Goal: Navigation & Orientation: Find specific page/section

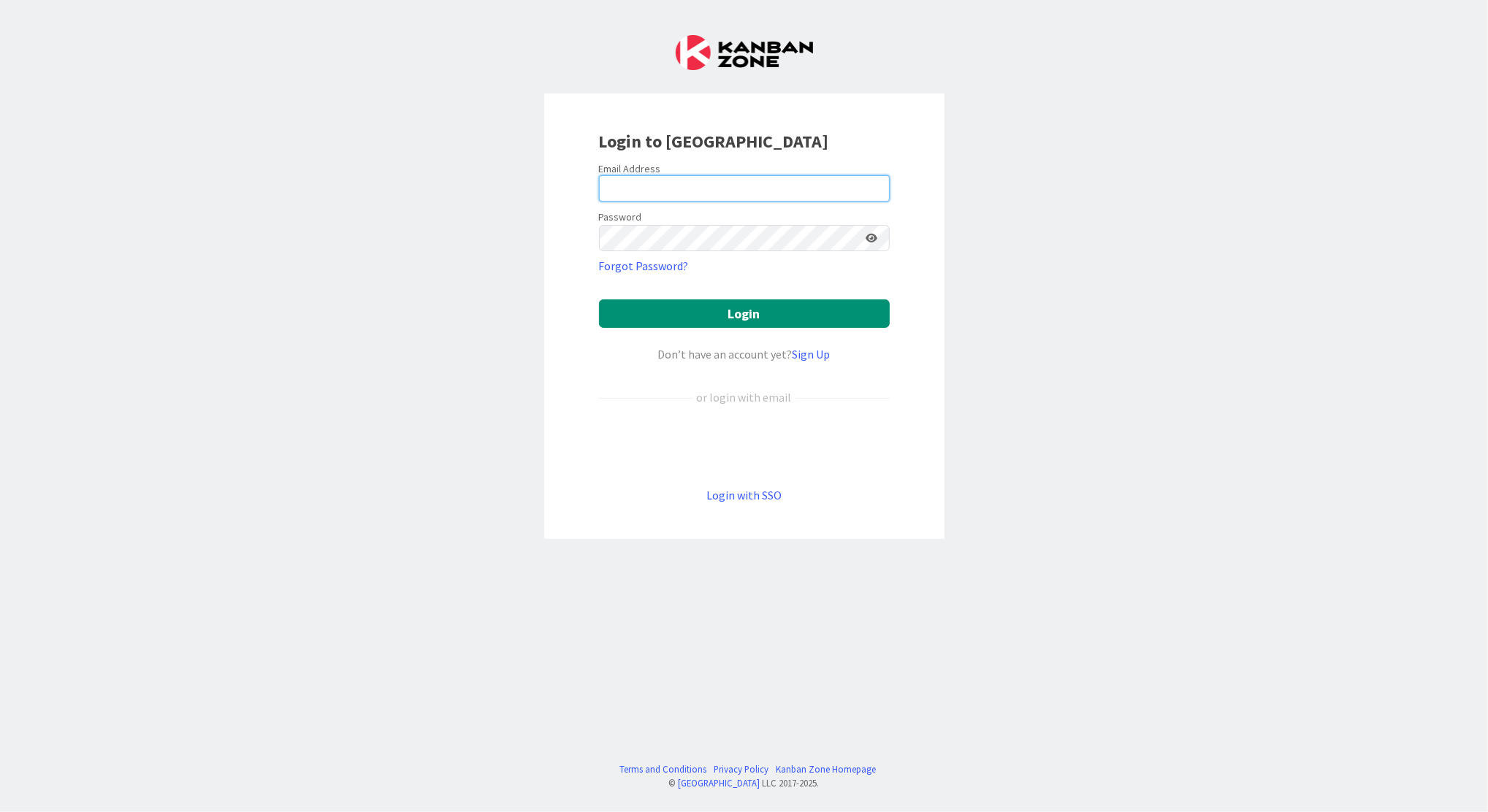
click at [641, 194] on input "email" at bounding box center [744, 188] width 291 height 26
click at [698, 184] on input "jkuman@huisman*cz.com" at bounding box center [744, 188] width 291 height 26
type input "jkuman@huisman-cz.com"
click at [599, 299] on button "Login" at bounding box center [744, 313] width 291 height 28
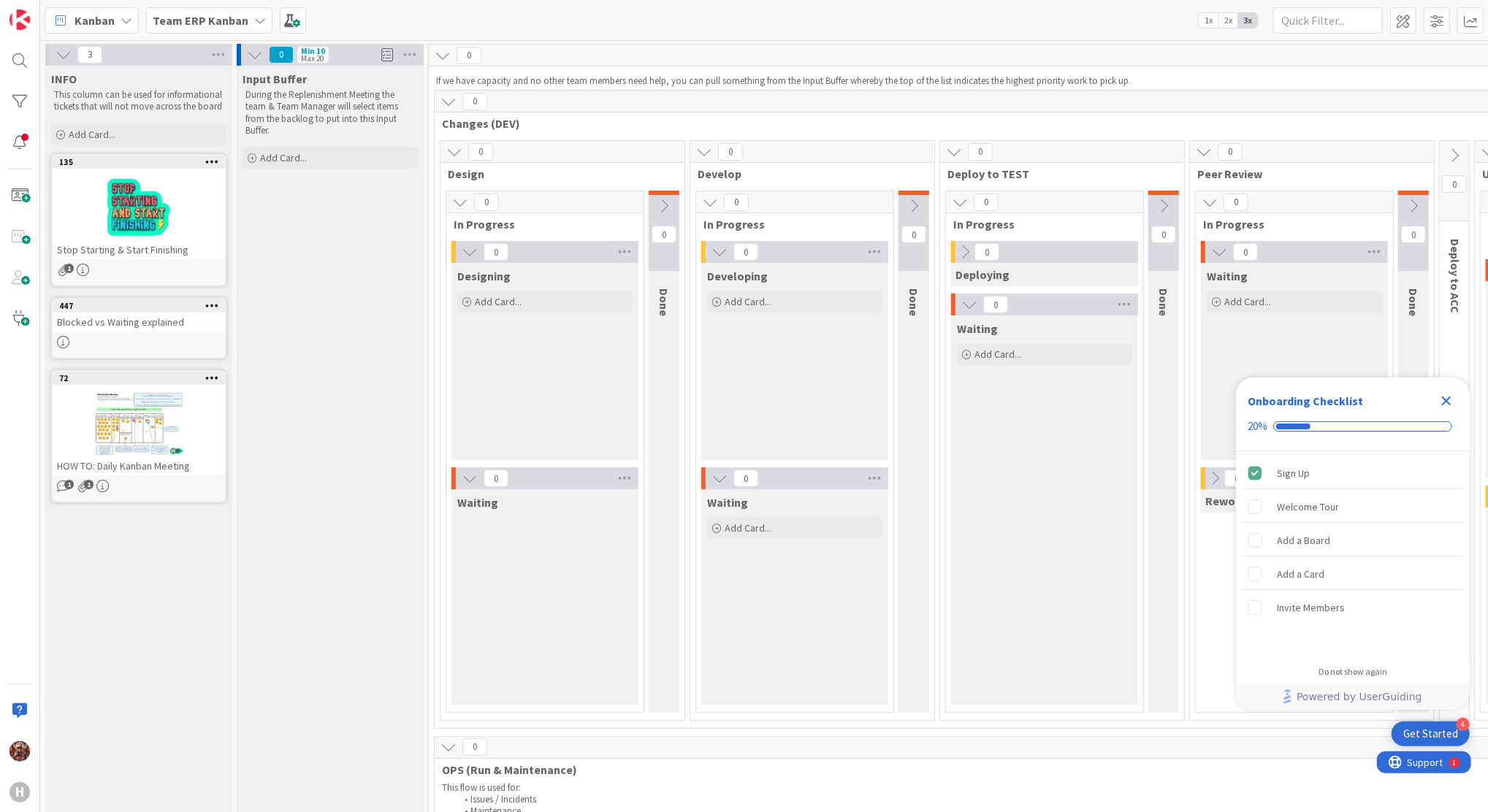
click at [211, 24] on b "Team ERP Kanban" at bounding box center [200, 20] width 96 height 15
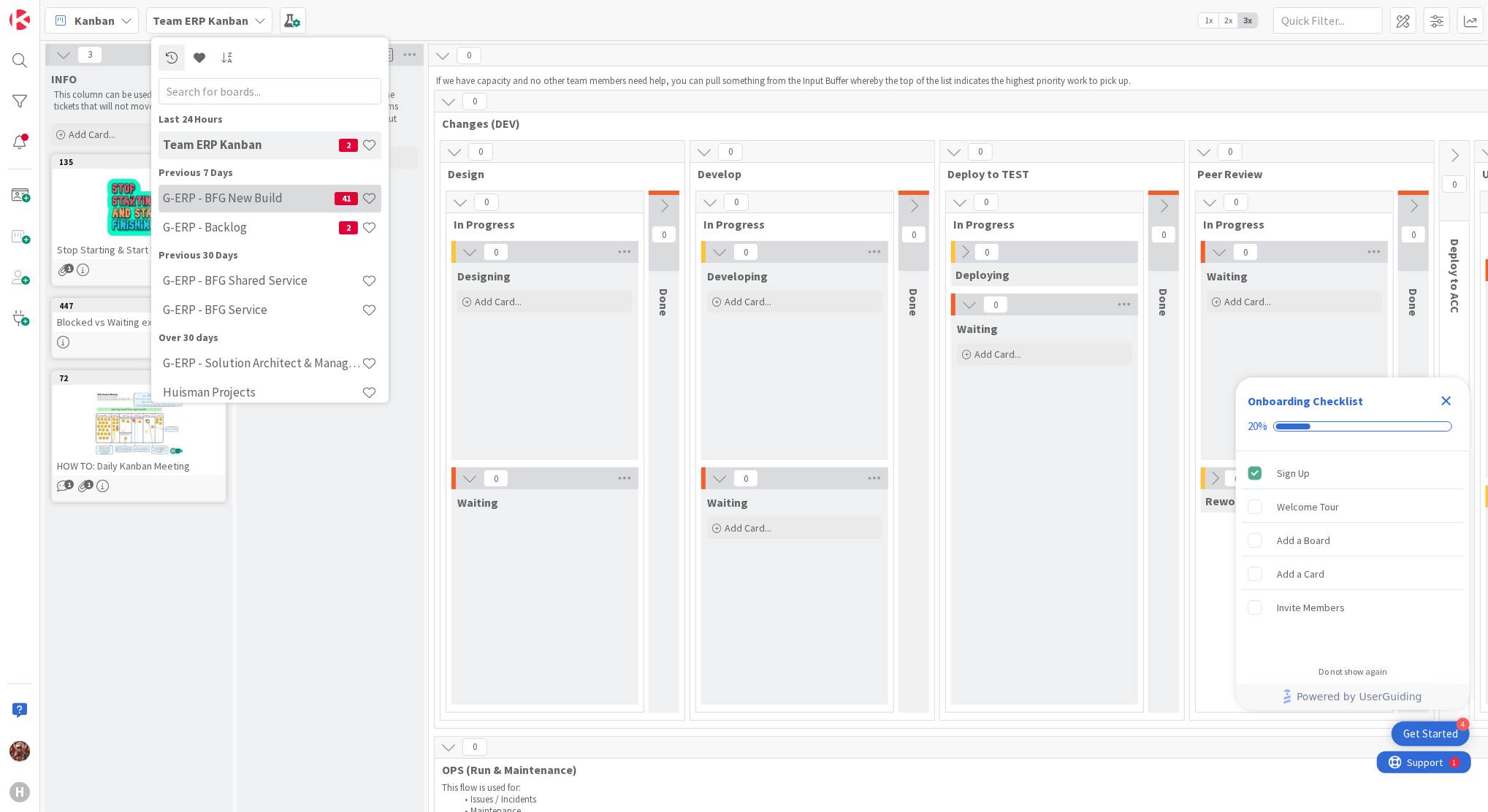
click at [261, 207] on div "G-ERP - BFG New Build 41" at bounding box center [270, 199] width 223 height 28
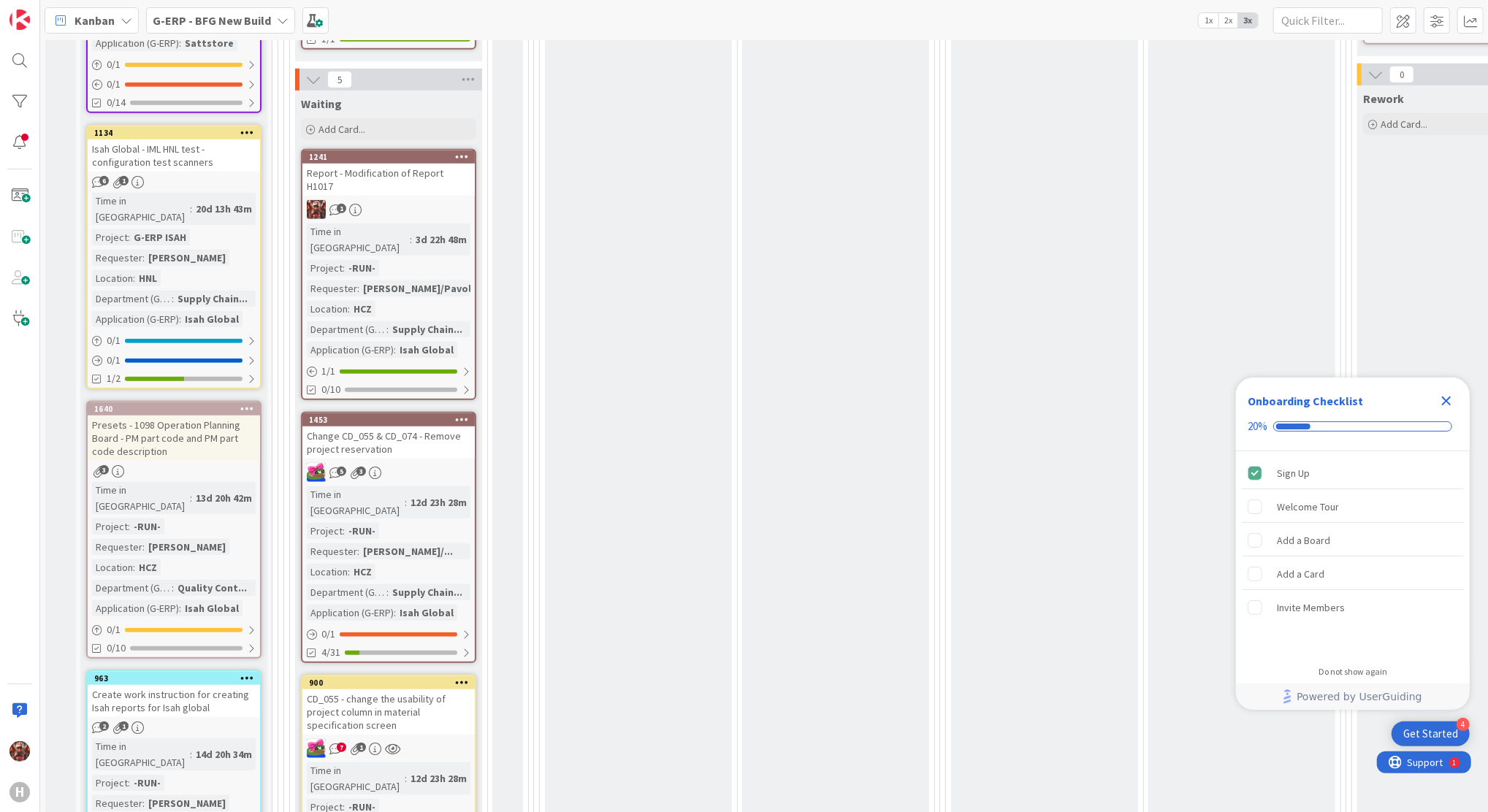
scroll to position [807, 0]
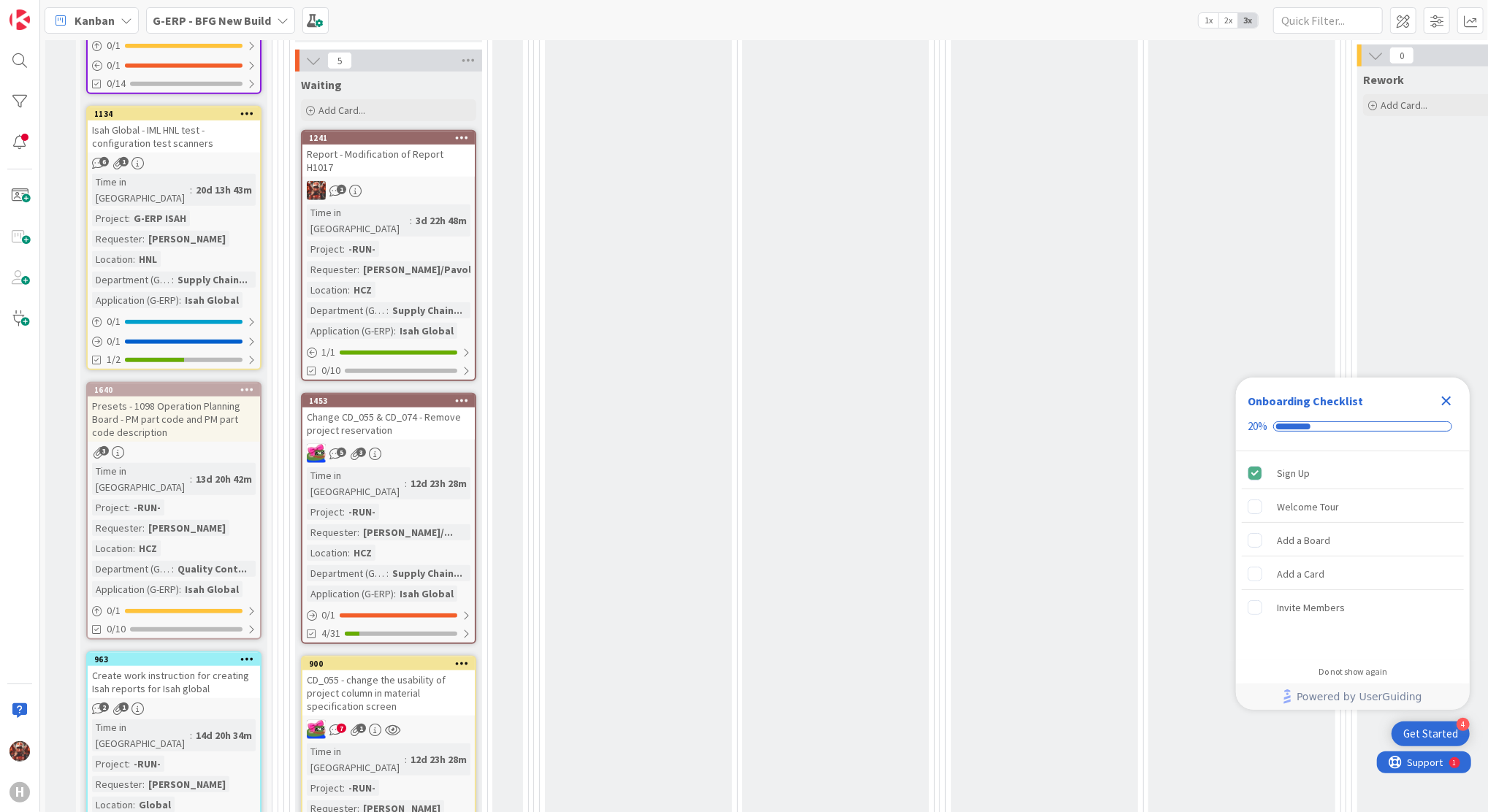
click at [428, 144] on div "Report - Modification of Report H1017" at bounding box center [389, 160] width 173 height 32
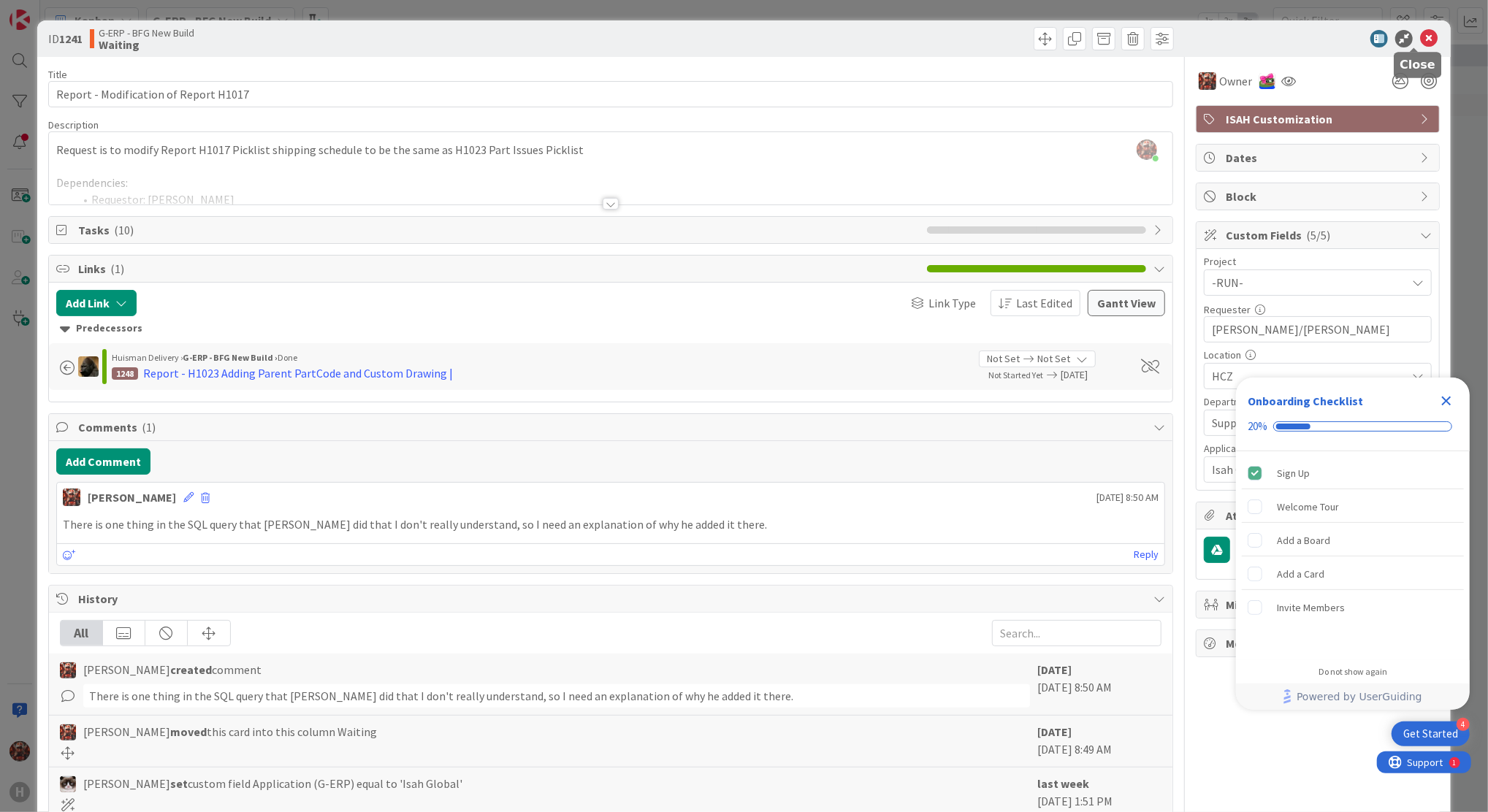
click at [1420, 39] on icon at bounding box center [1429, 39] width 17 height 17
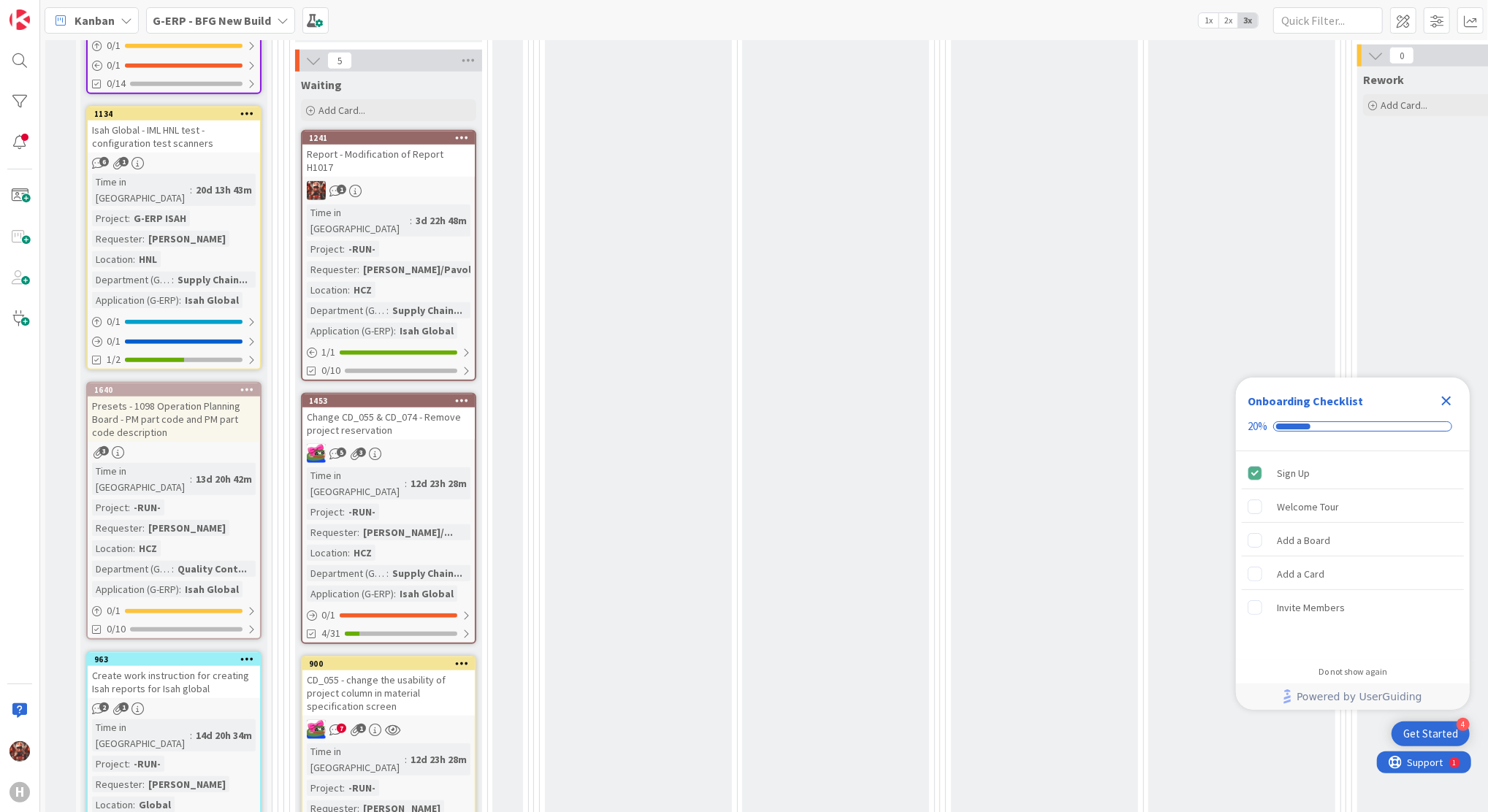
click at [1449, 398] on icon "Close Checklist" at bounding box center [1447, 401] width 10 height 10
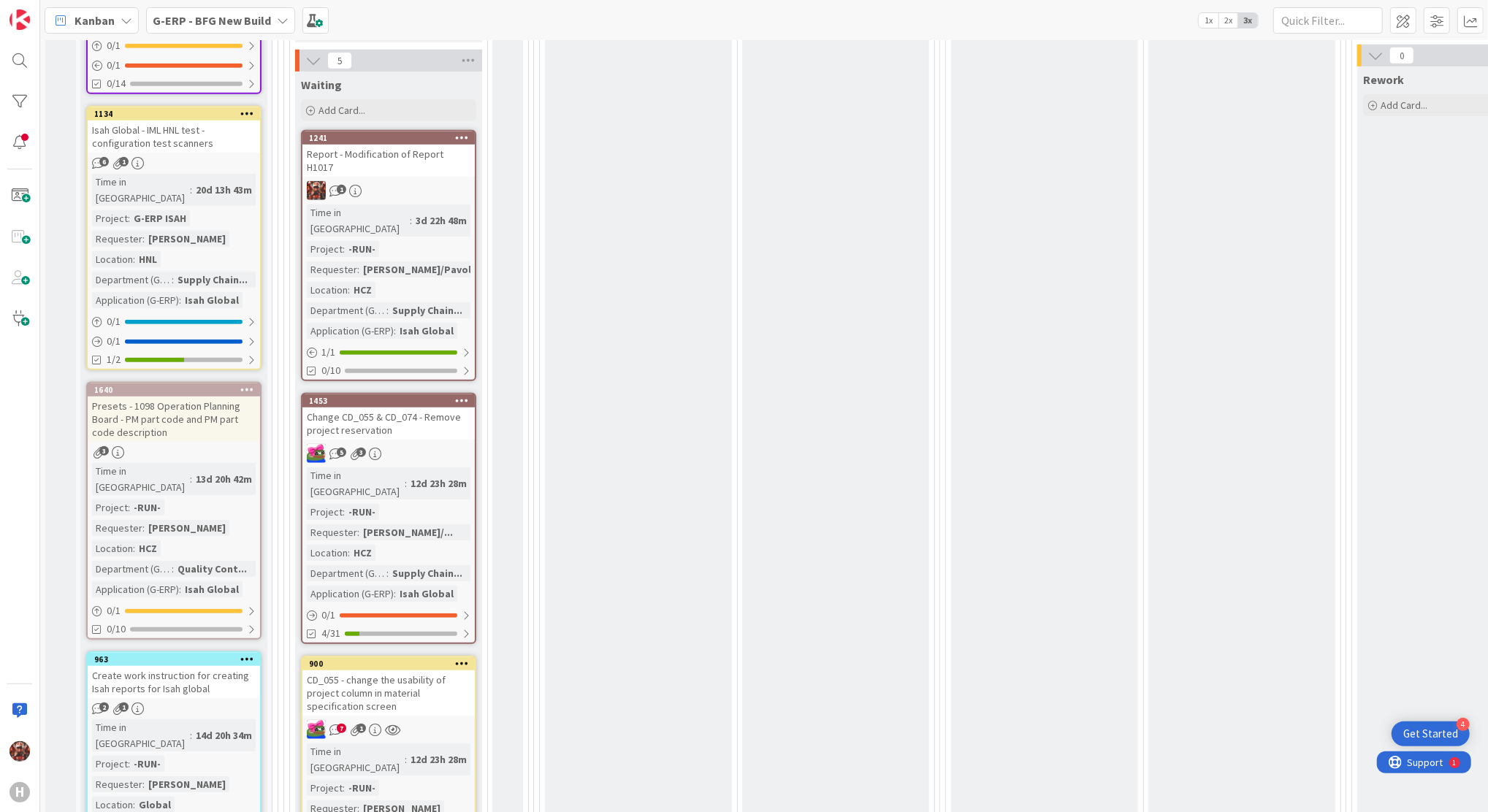
click at [428, 144] on div "Report - Modification of Report H1017" at bounding box center [389, 160] width 173 height 32
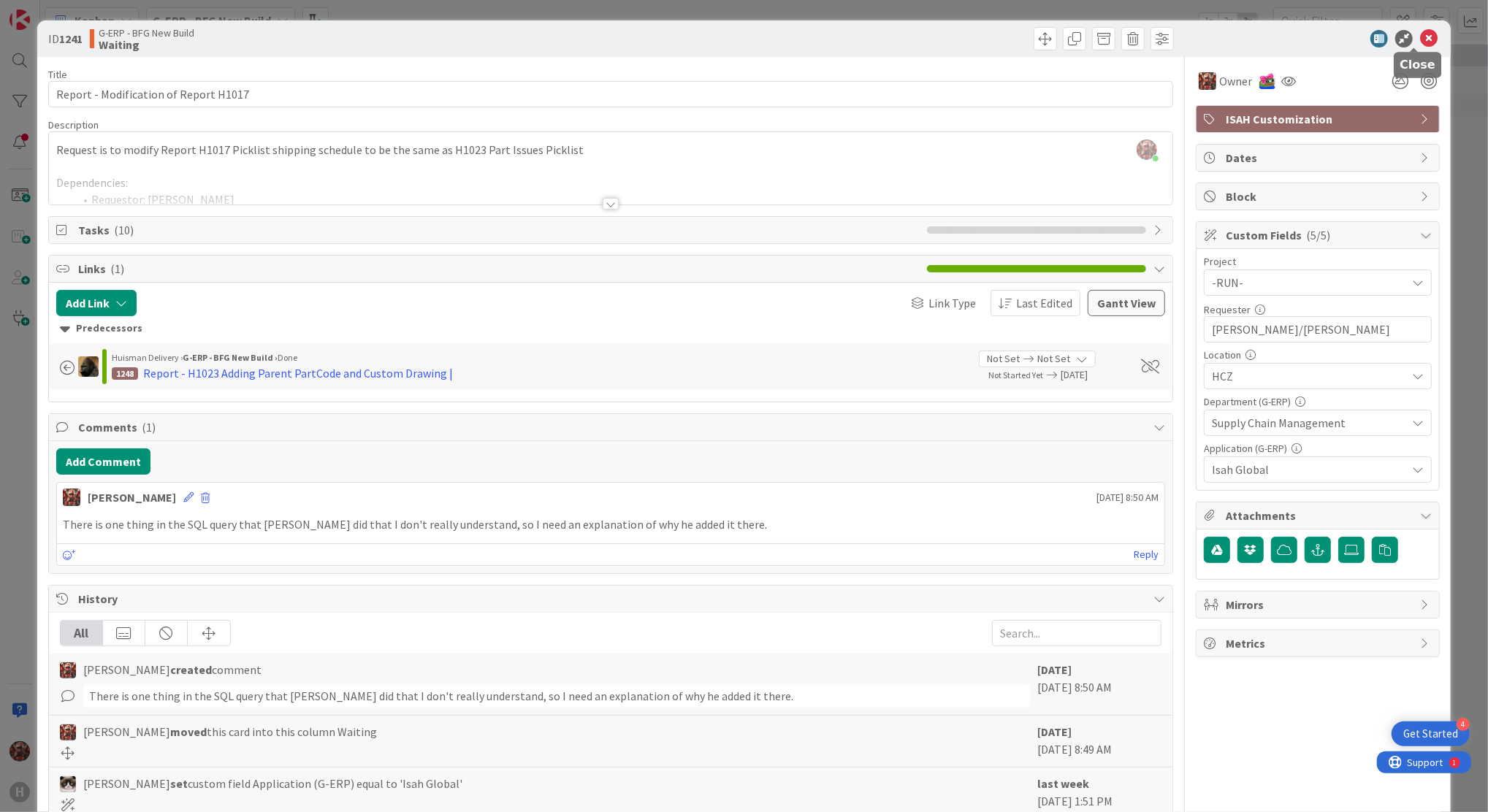
click at [1420, 34] on icon at bounding box center [1429, 39] width 17 height 17
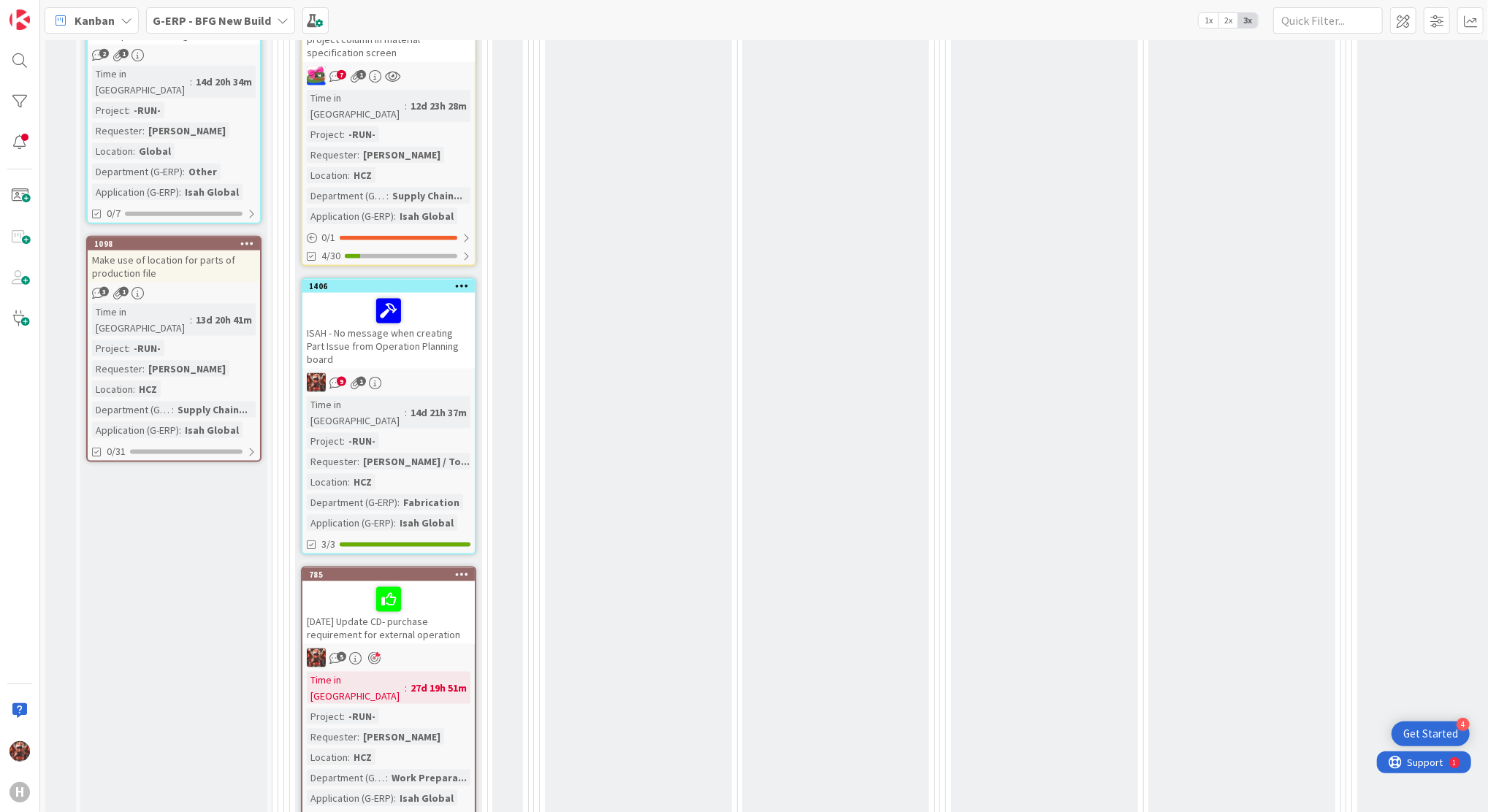
scroll to position [1454, 0]
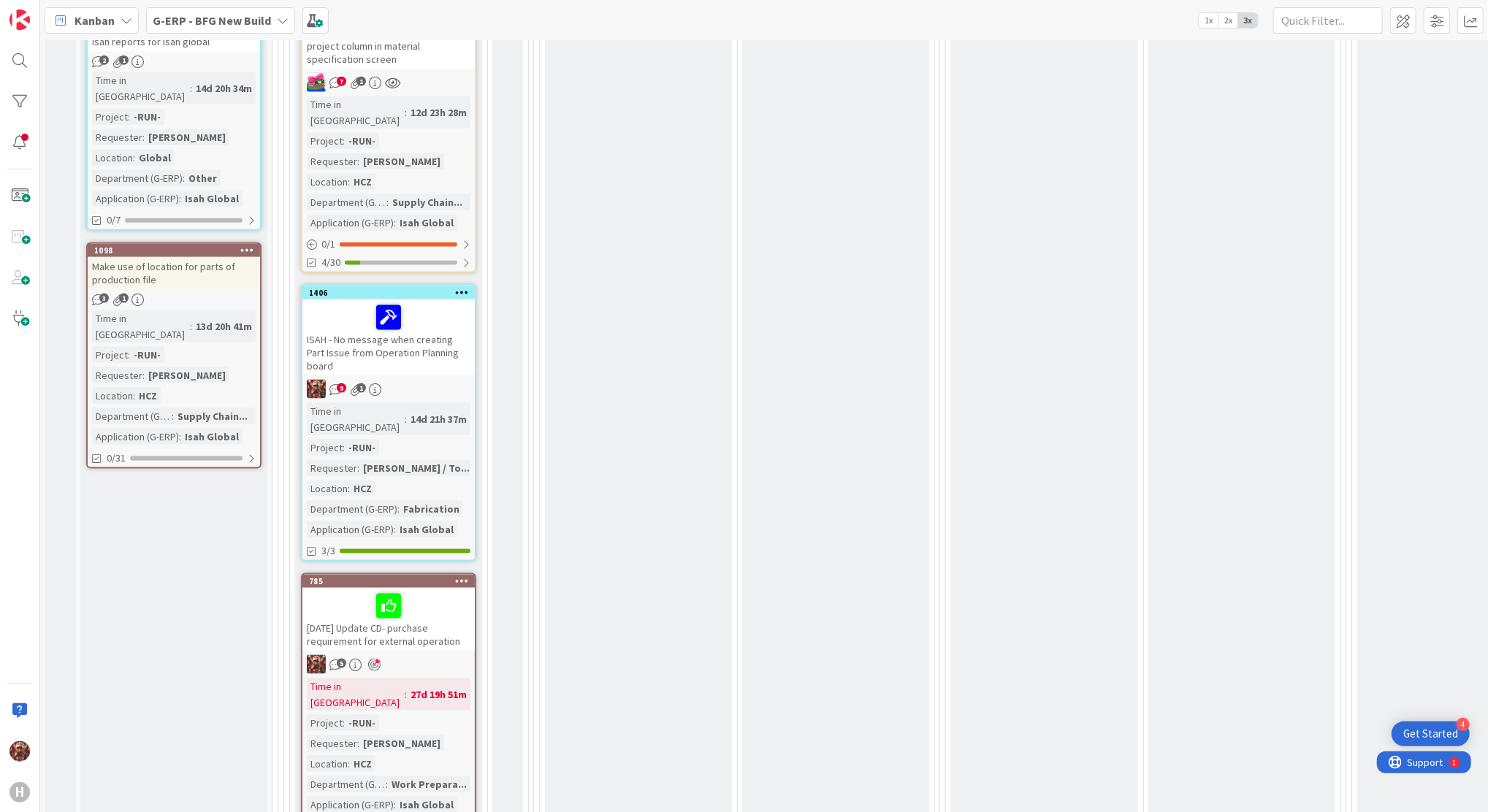
click at [414, 299] on div "ISAH - No message when creating Part Issue from Operation Planning board" at bounding box center [389, 337] width 173 height 76
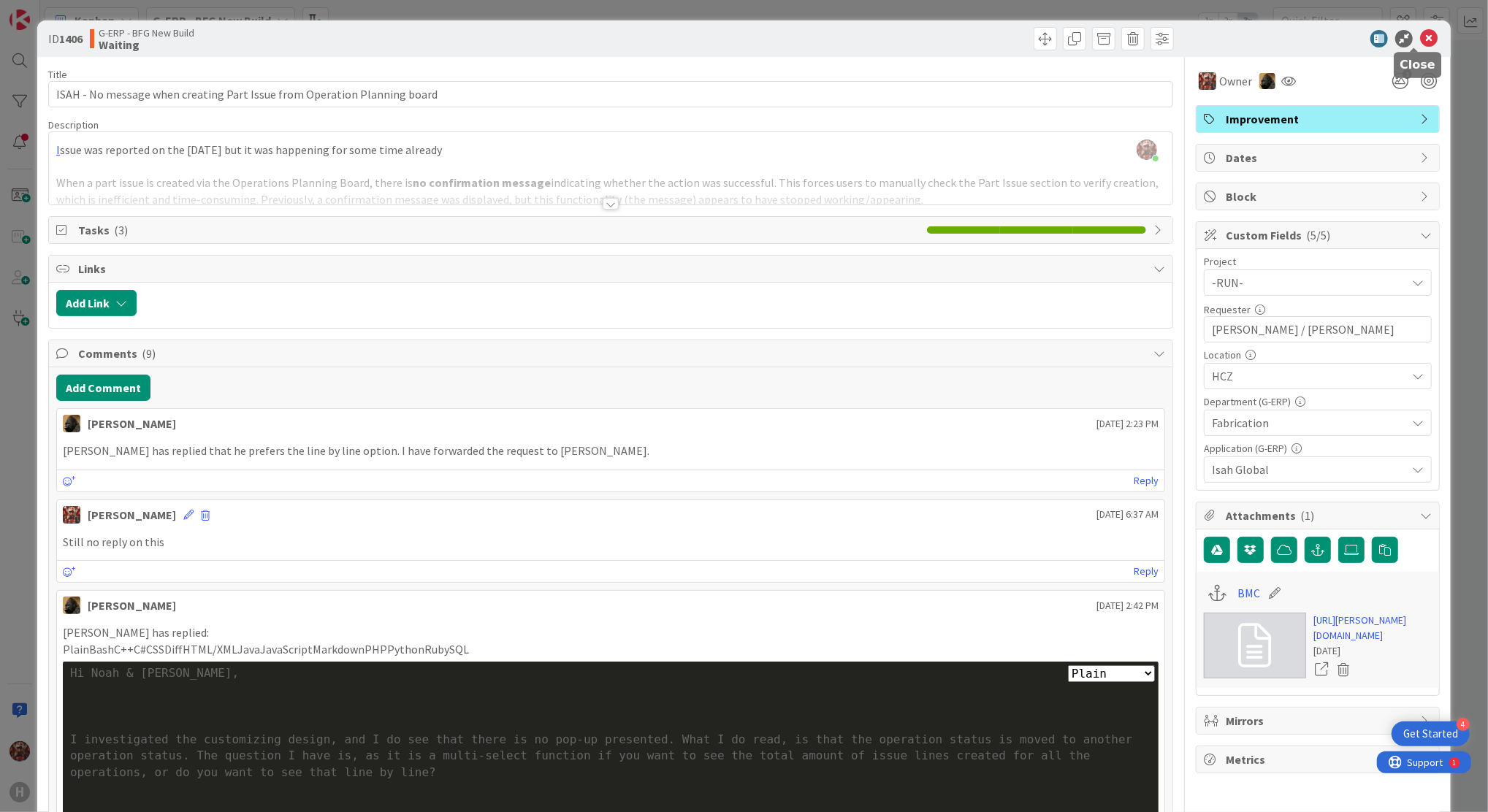
click at [1420, 39] on icon at bounding box center [1429, 39] width 17 height 17
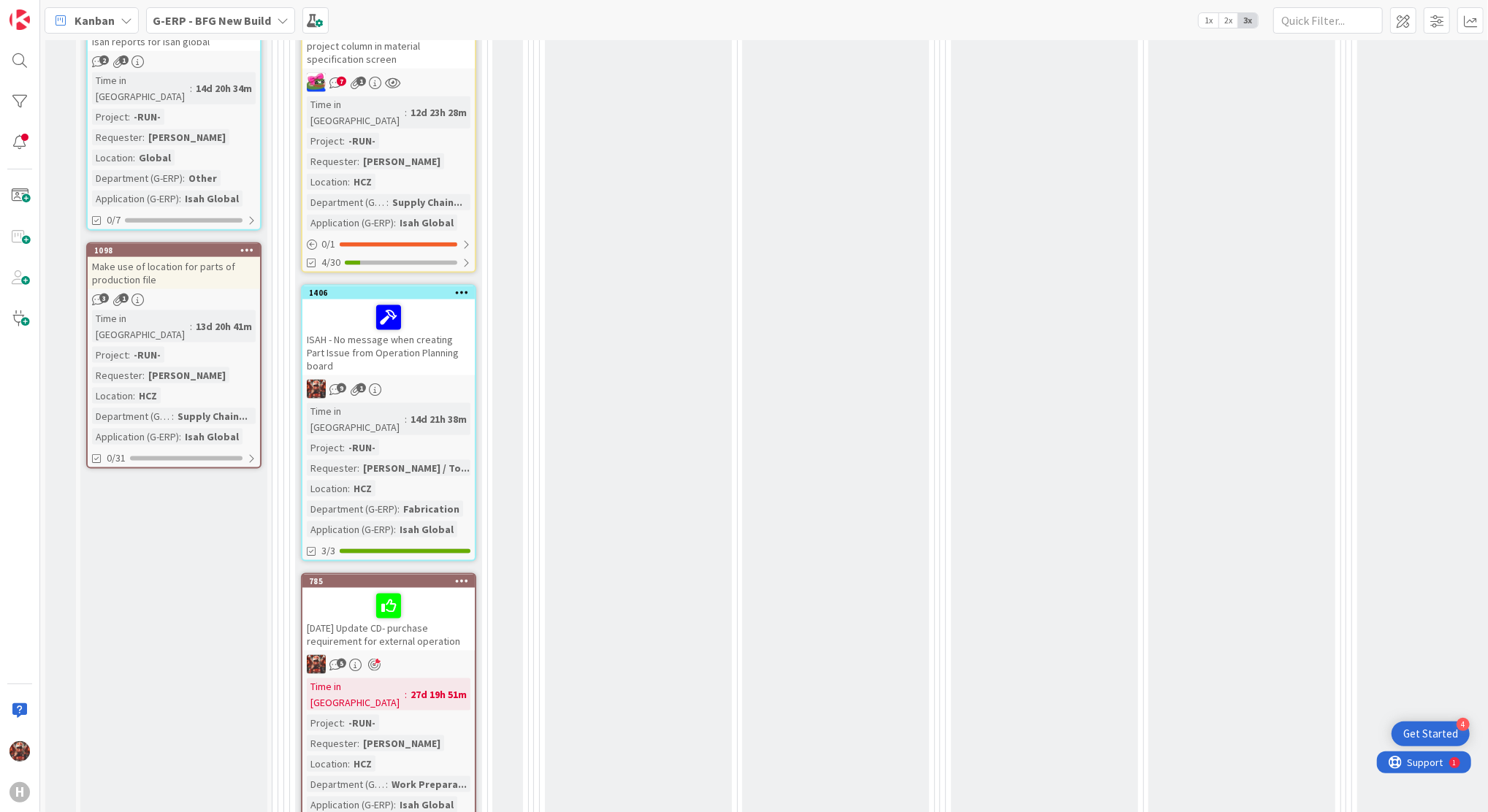
click at [415, 588] on div "[DATE] Update CD- purchase requirement for external operation" at bounding box center [389, 619] width 173 height 63
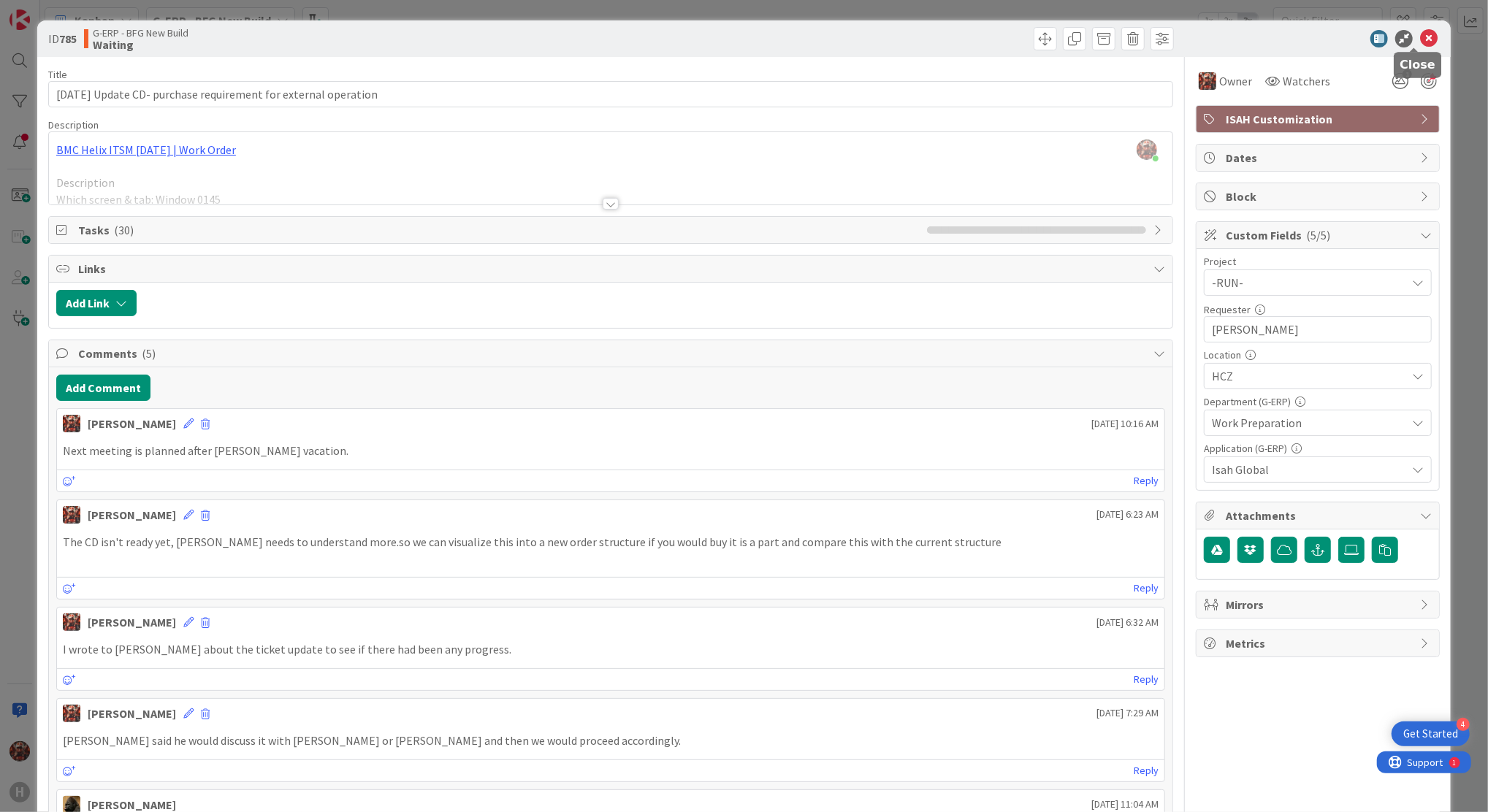
click at [1420, 33] on icon at bounding box center [1429, 39] width 17 height 17
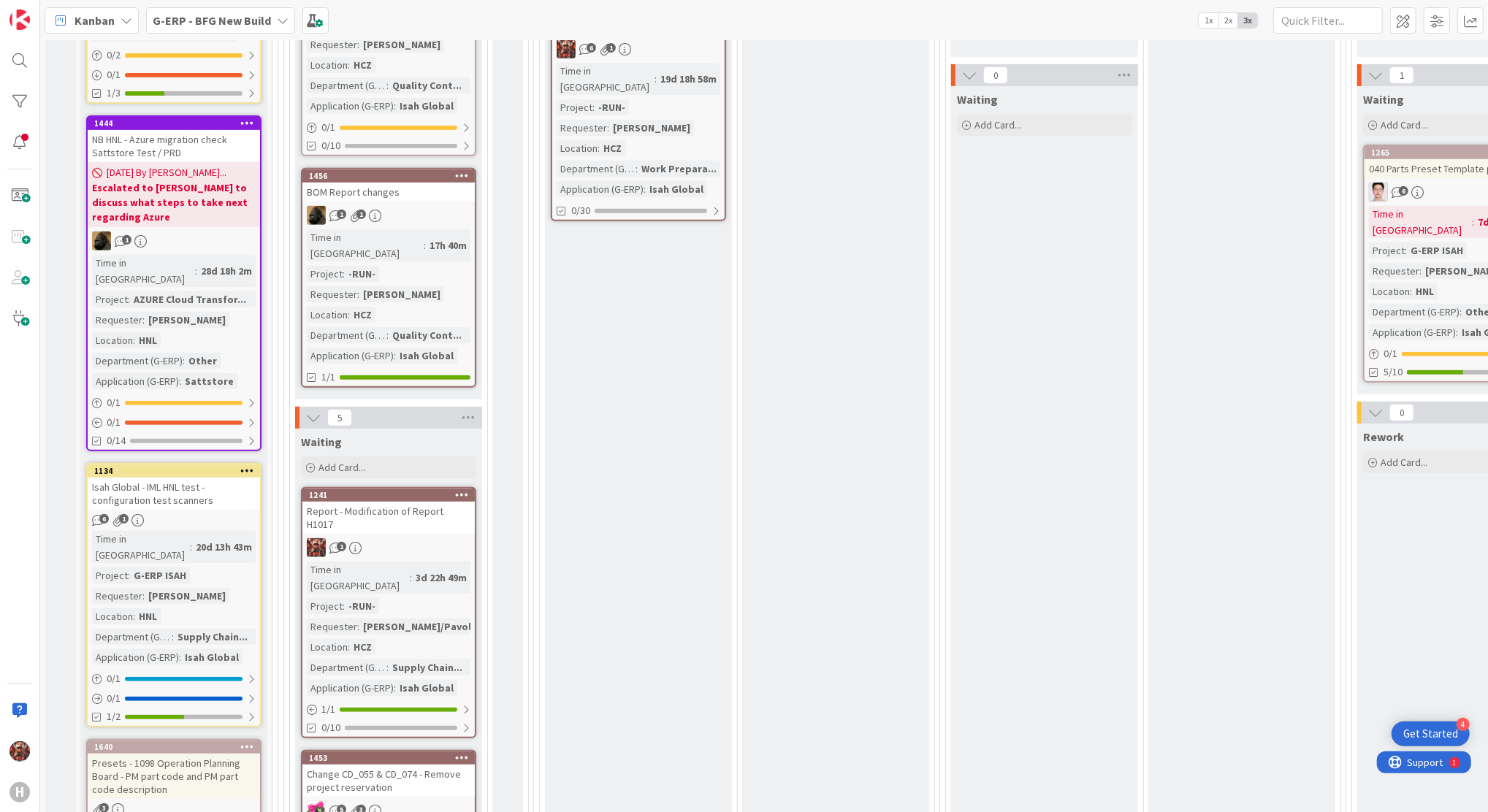
scroll to position [463, 0]
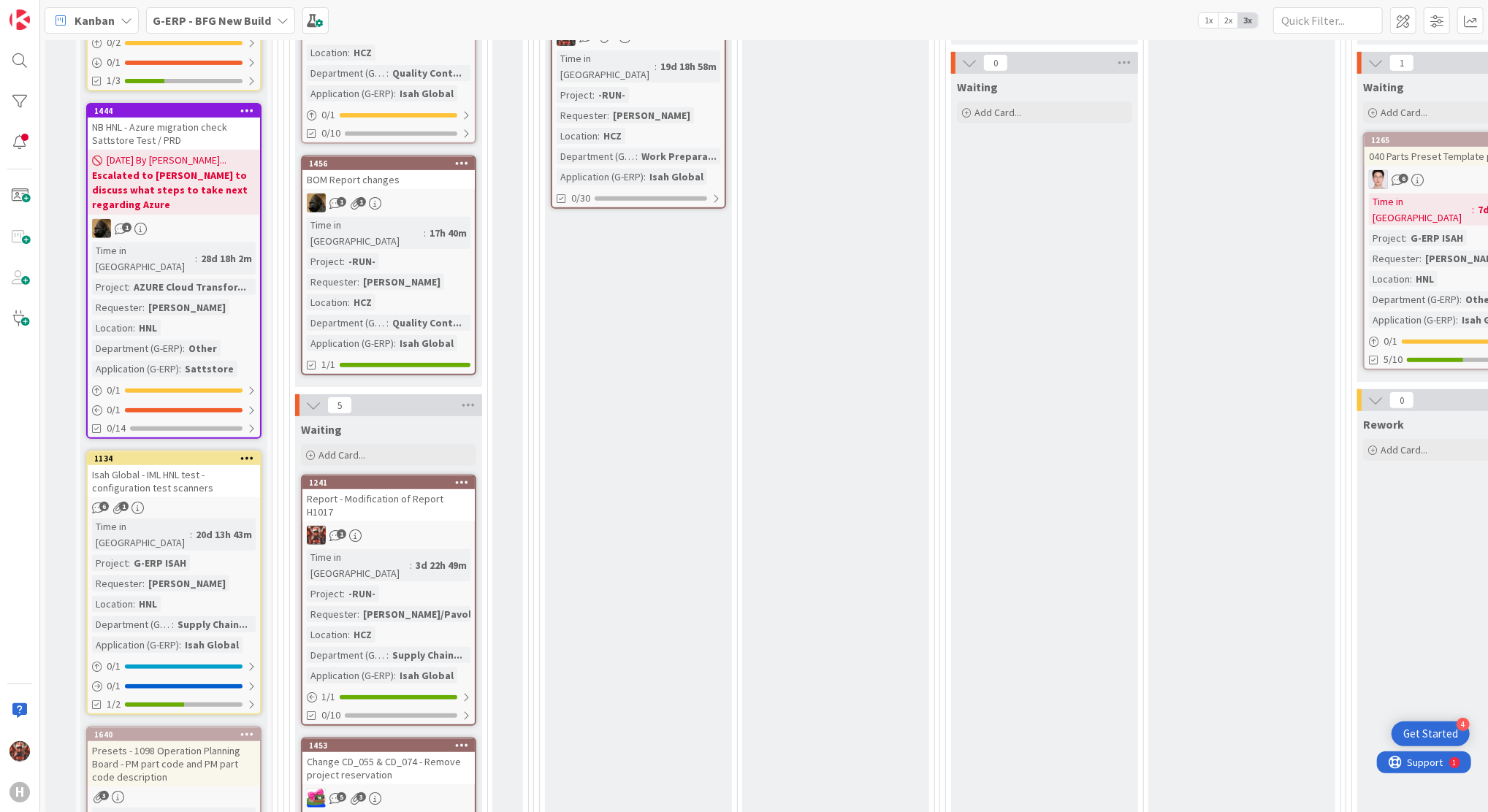
click at [411, 489] on div "Report - Modification of Report H1017" at bounding box center [389, 505] width 173 height 32
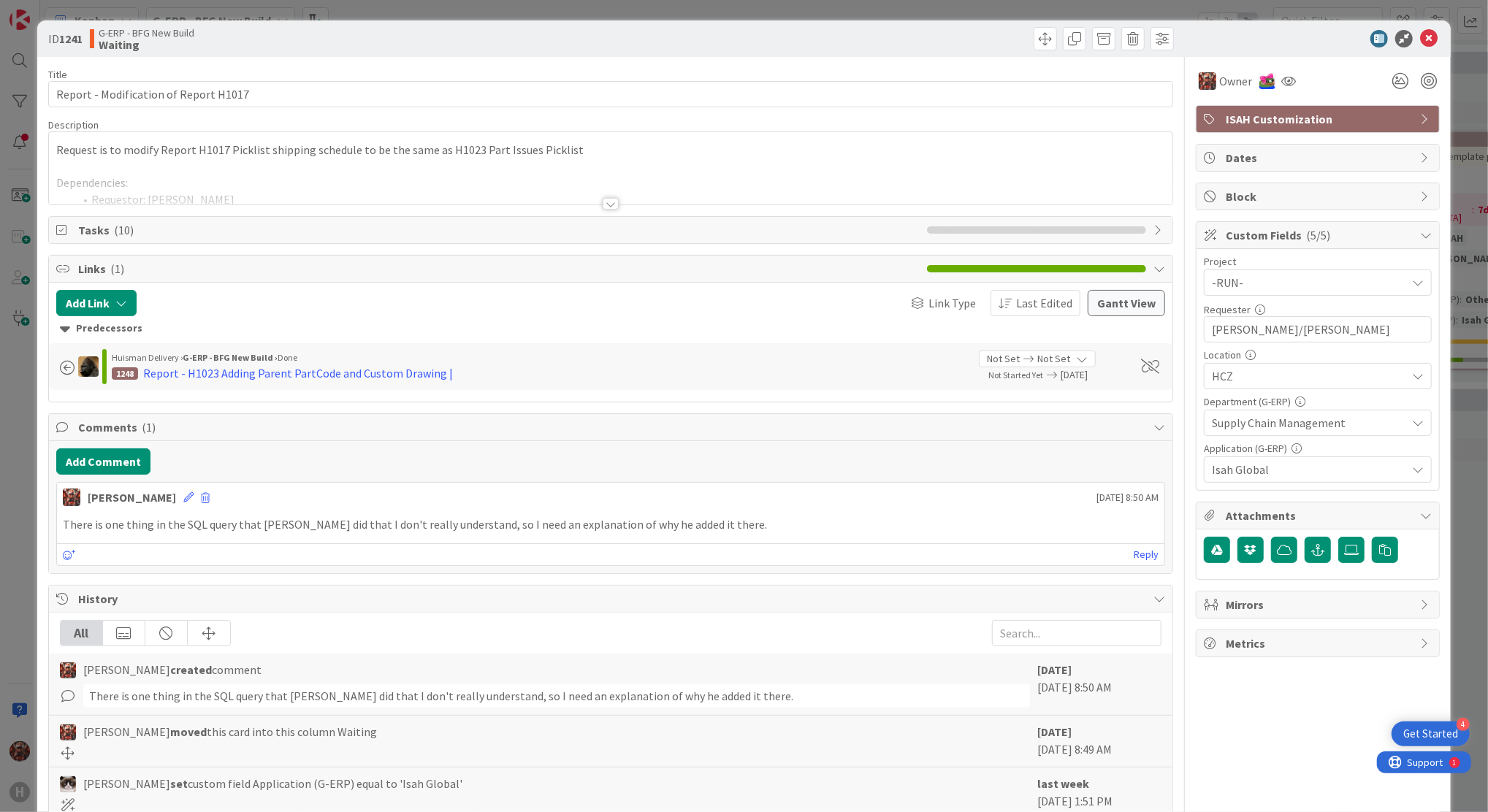
click at [604, 198] on div at bounding box center [611, 203] width 16 height 12
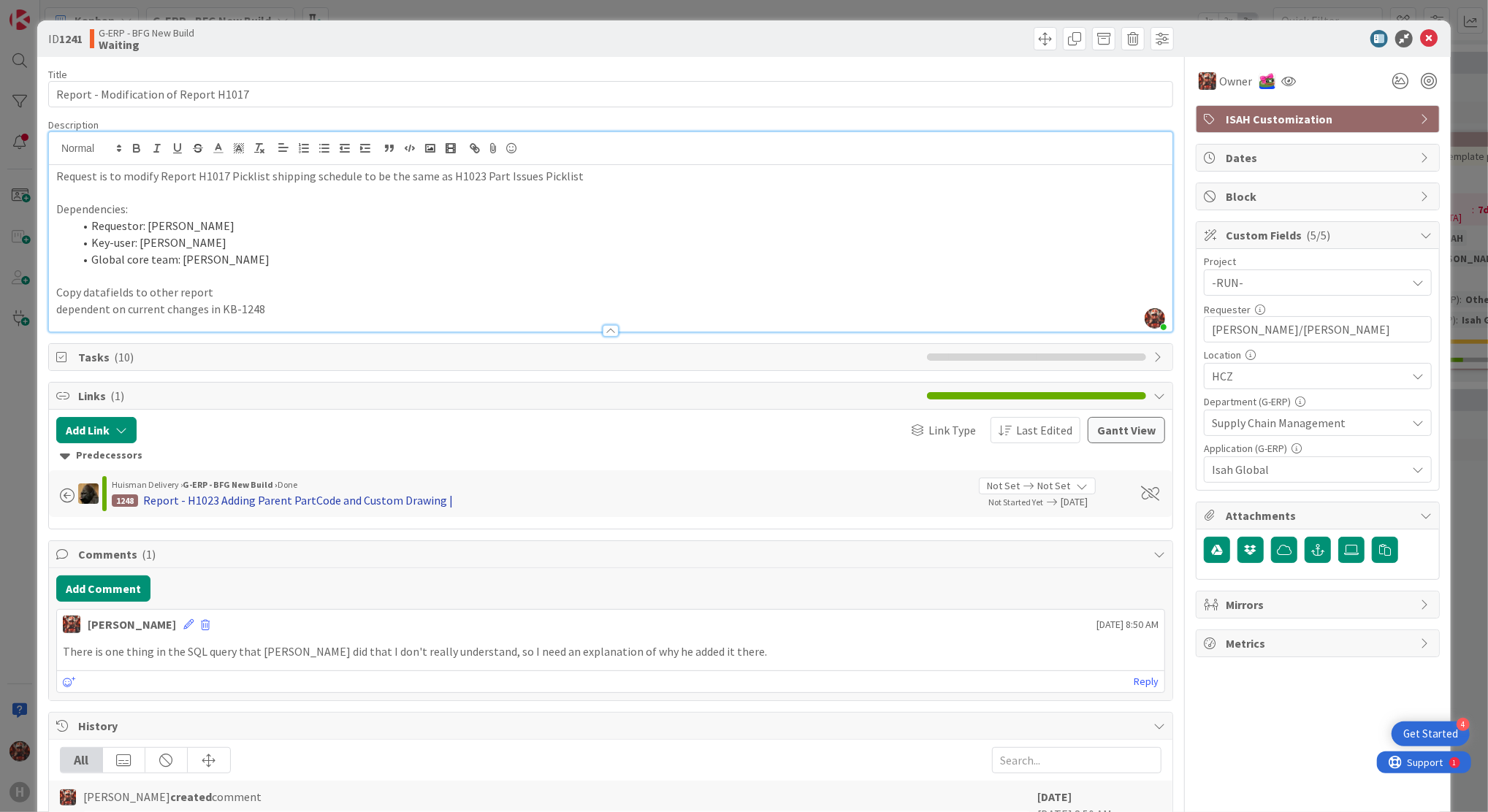
click at [307, 503] on div "Report - H1023 Adding Parent PartCode and Custom Drawing |" at bounding box center [299, 500] width 310 height 17
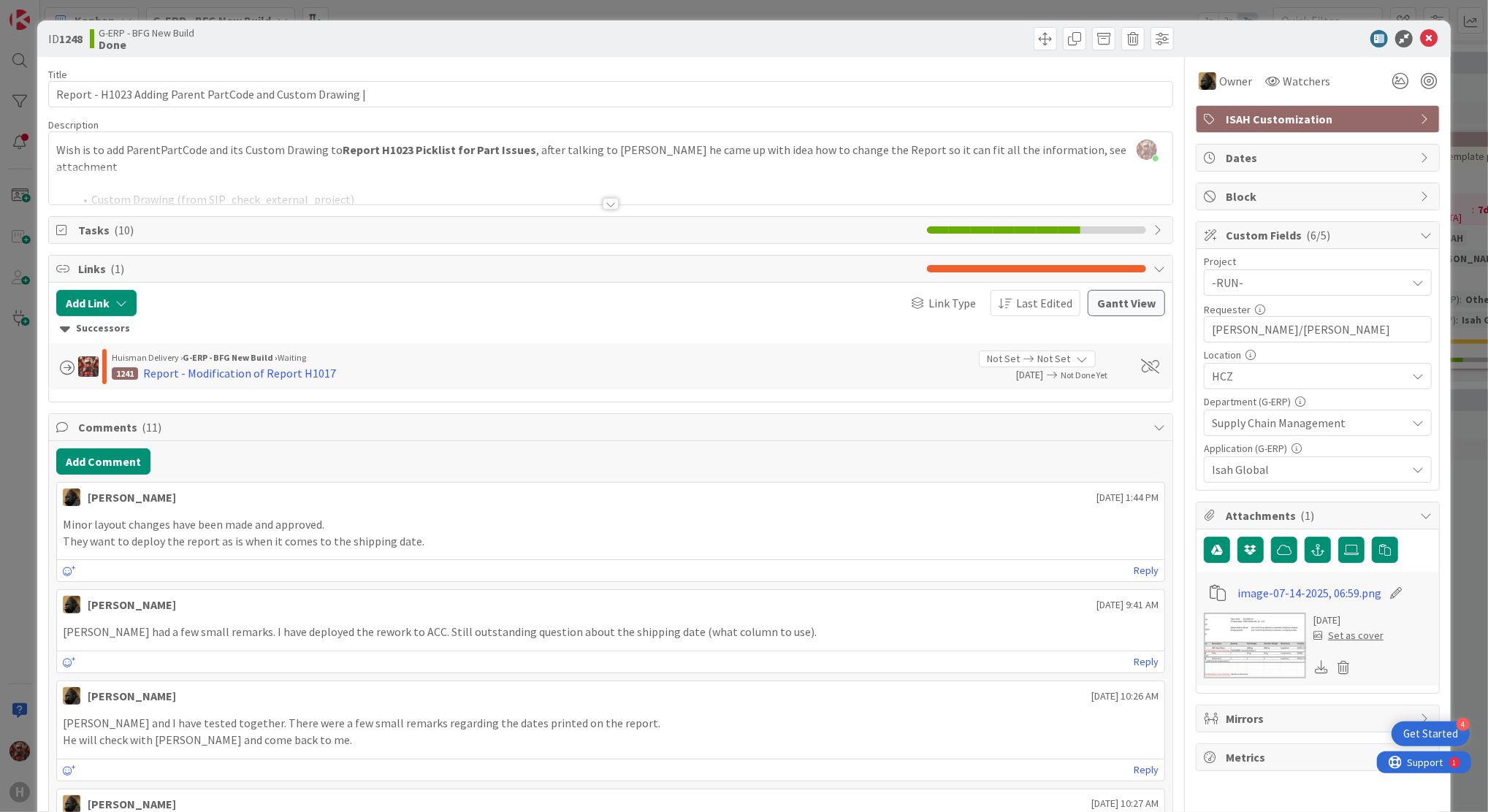
click at [603, 200] on div at bounding box center [611, 203] width 16 height 12
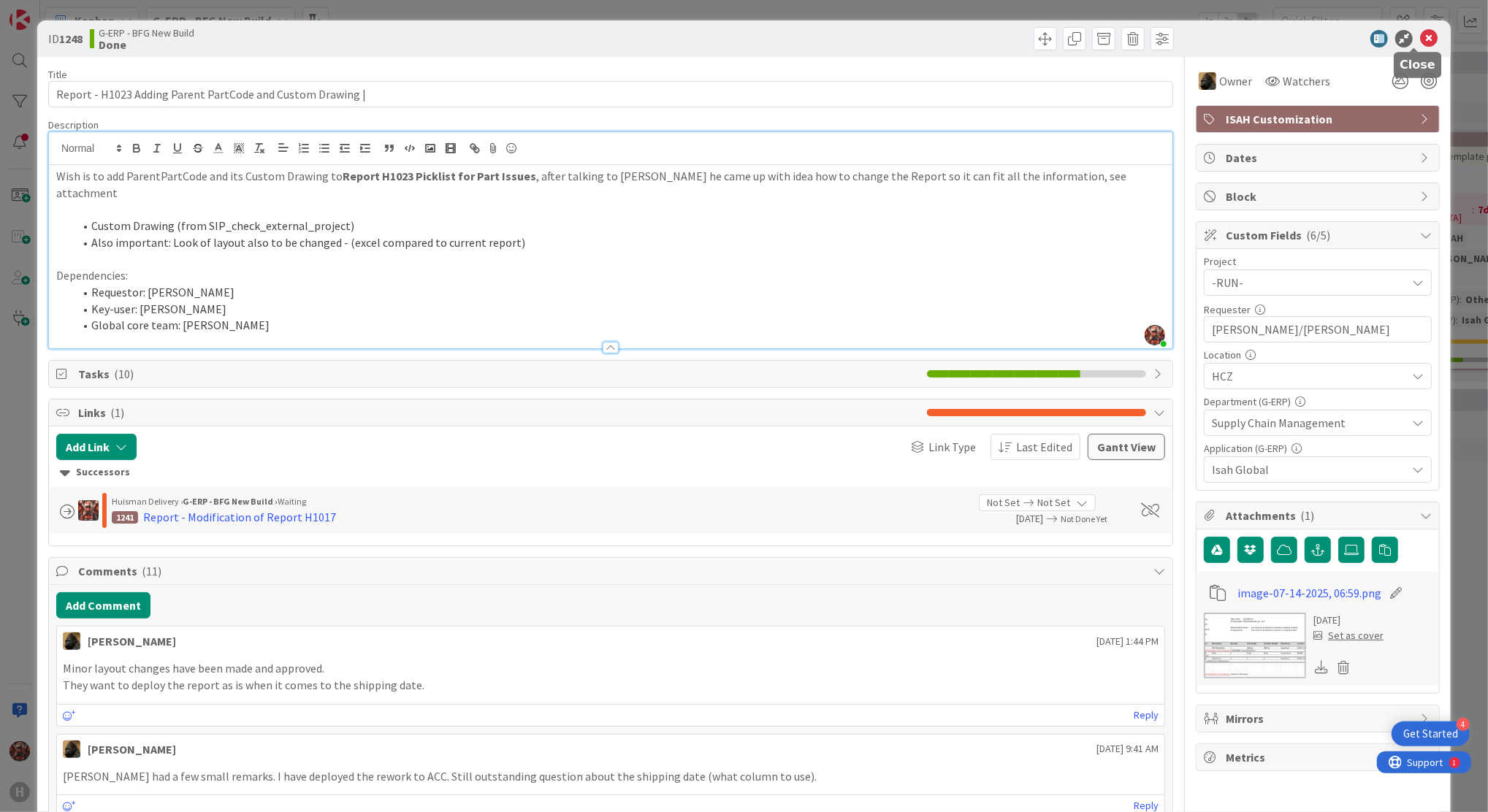
click at [1422, 37] on icon at bounding box center [1429, 39] width 17 height 17
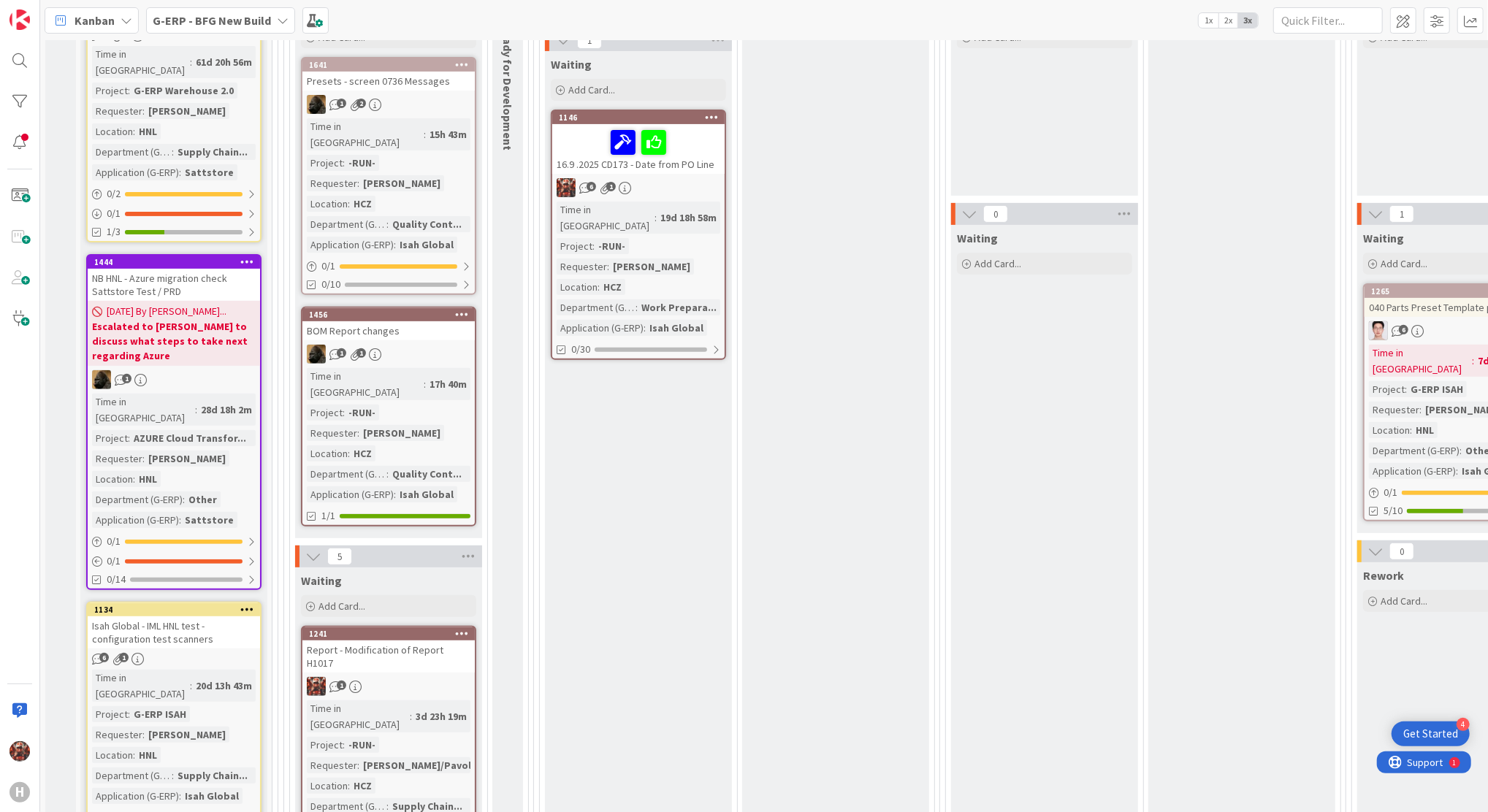
scroll to position [74, 0]
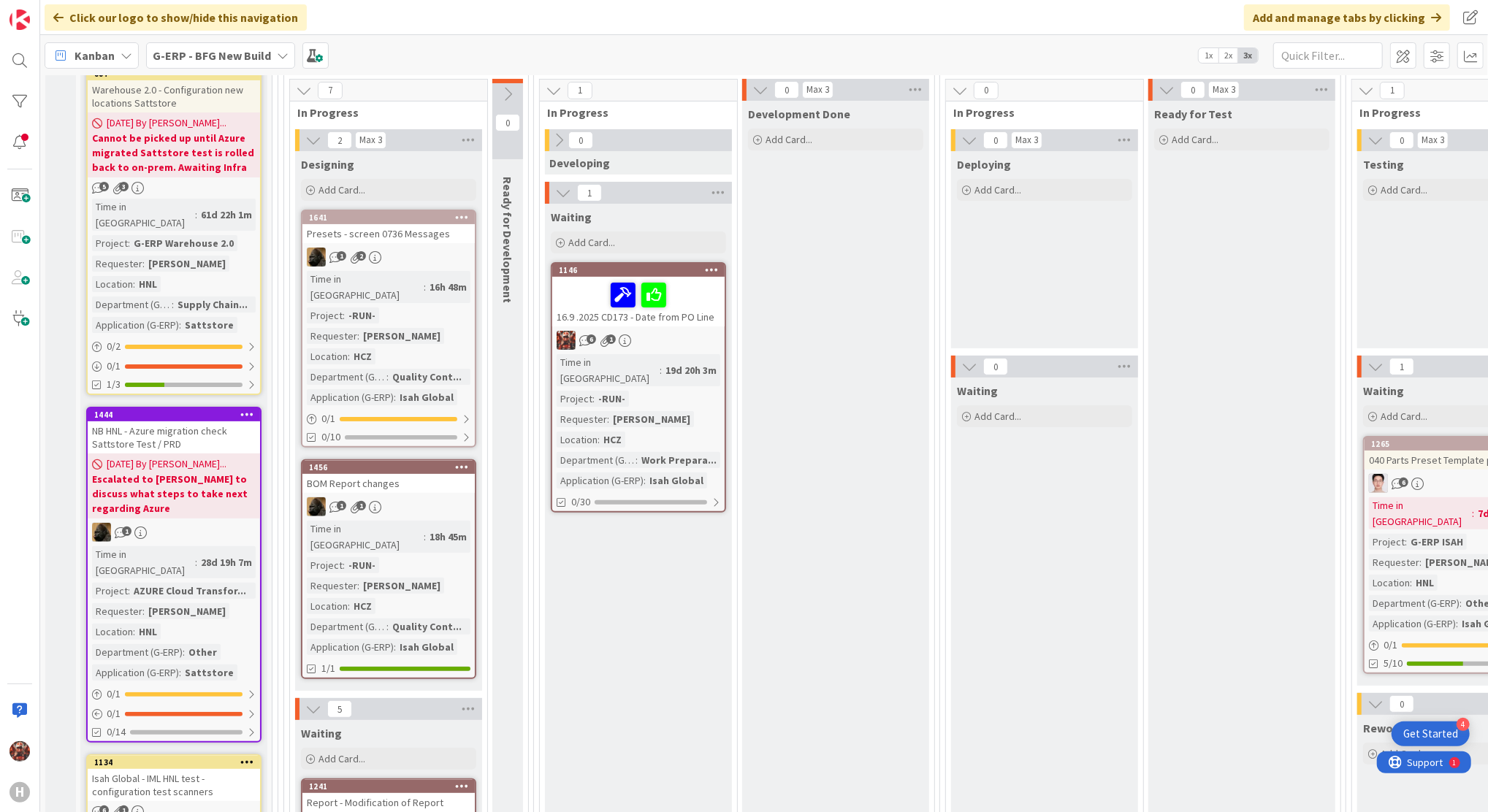
click at [411, 234] on div "Presets - screen 0736 Messages" at bounding box center [389, 234] width 173 height 19
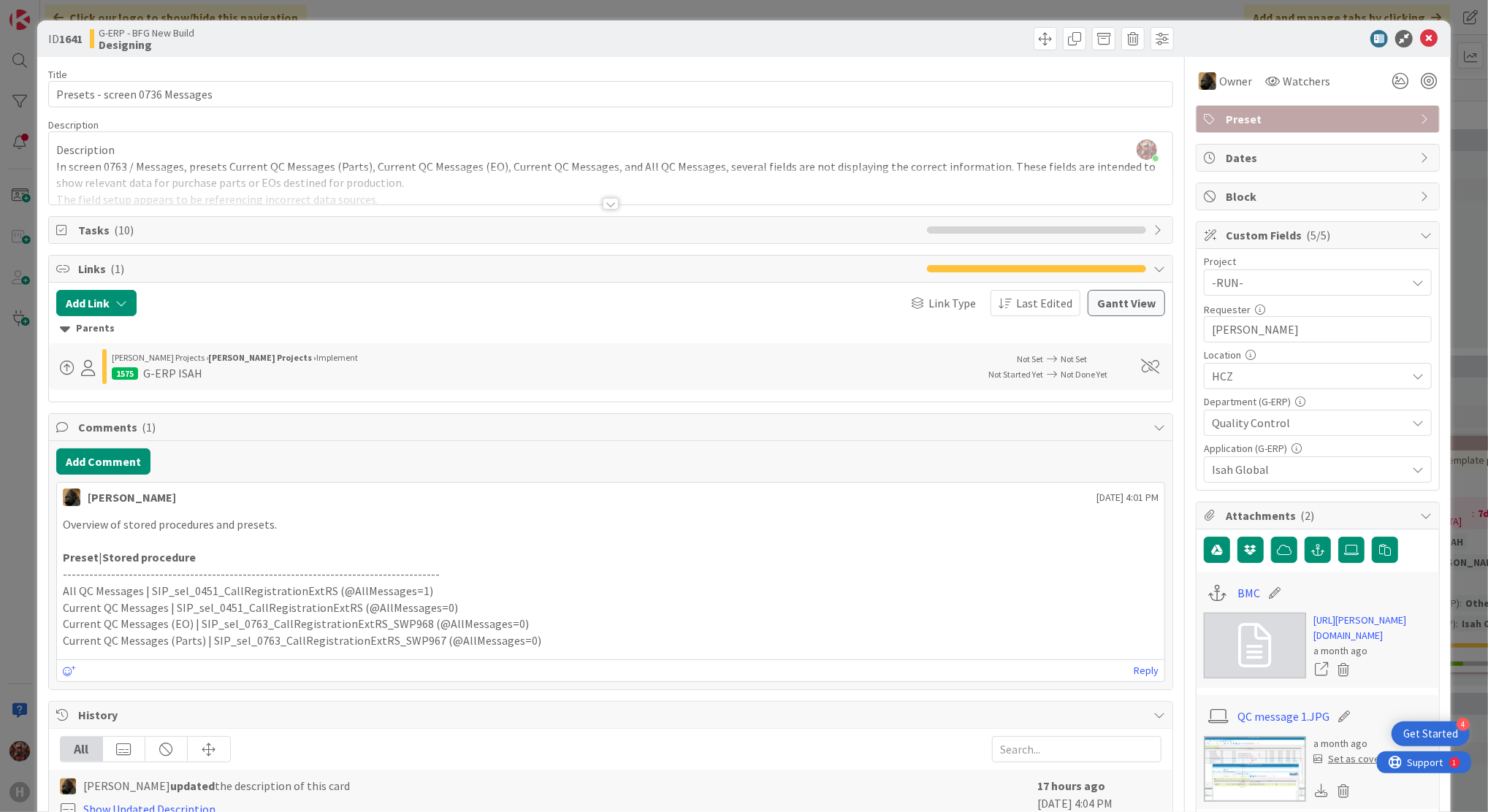
click at [612, 202] on div at bounding box center [610, 186] width 1124 height 37
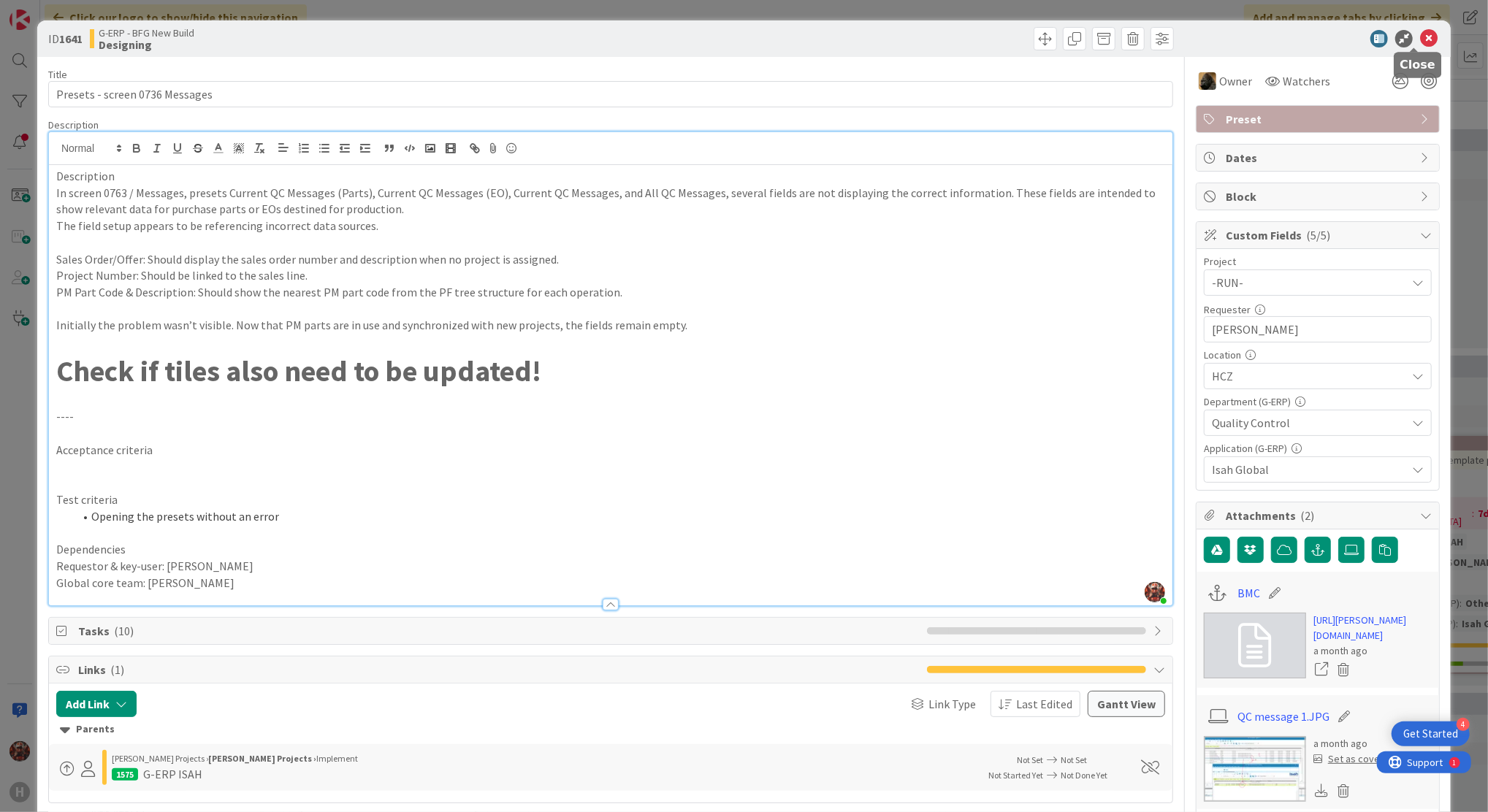
click at [1420, 37] on icon at bounding box center [1429, 39] width 17 height 17
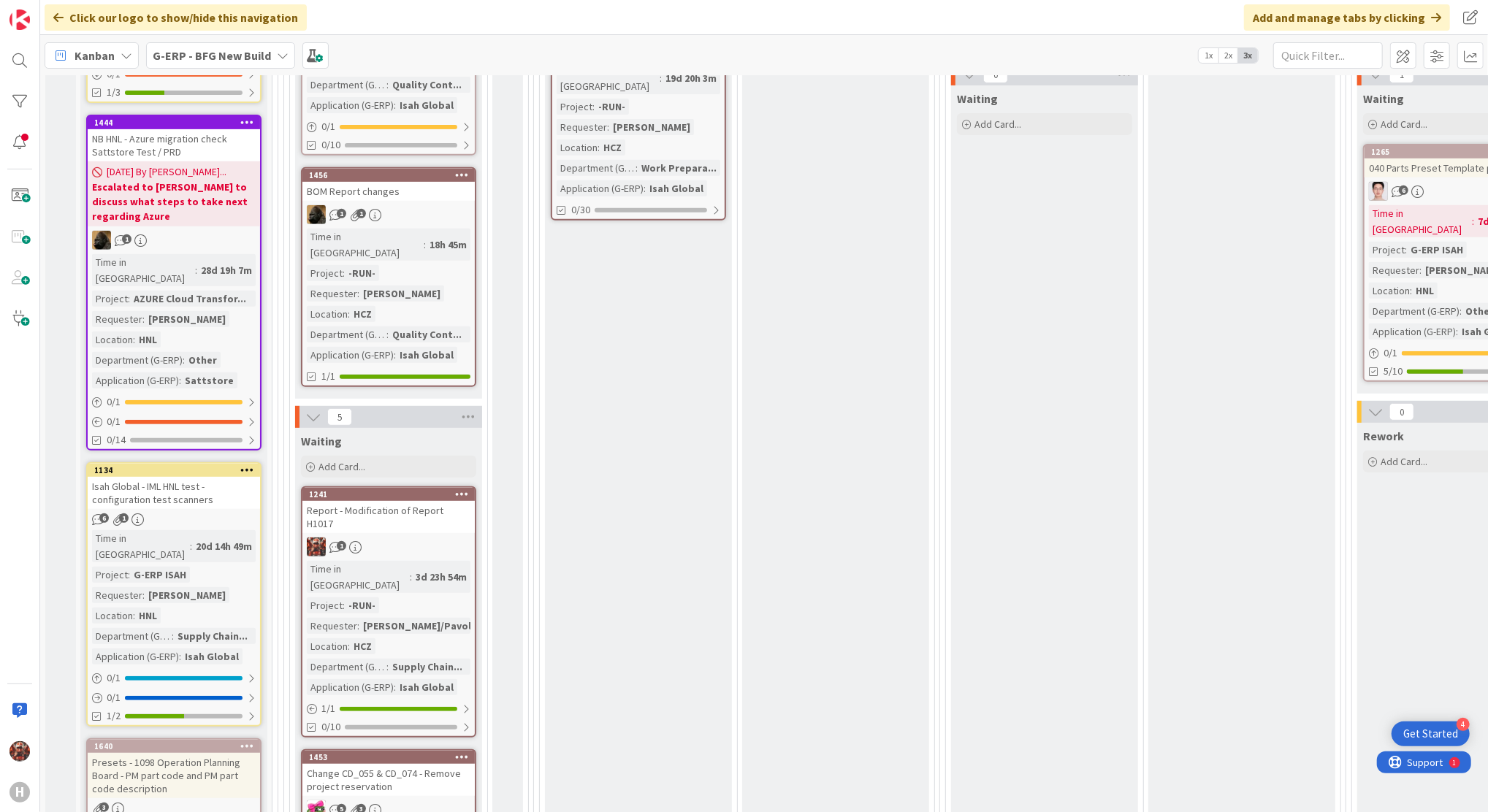
click at [381, 501] on div "Report - Modification of Report H1017" at bounding box center [389, 516] width 173 height 32
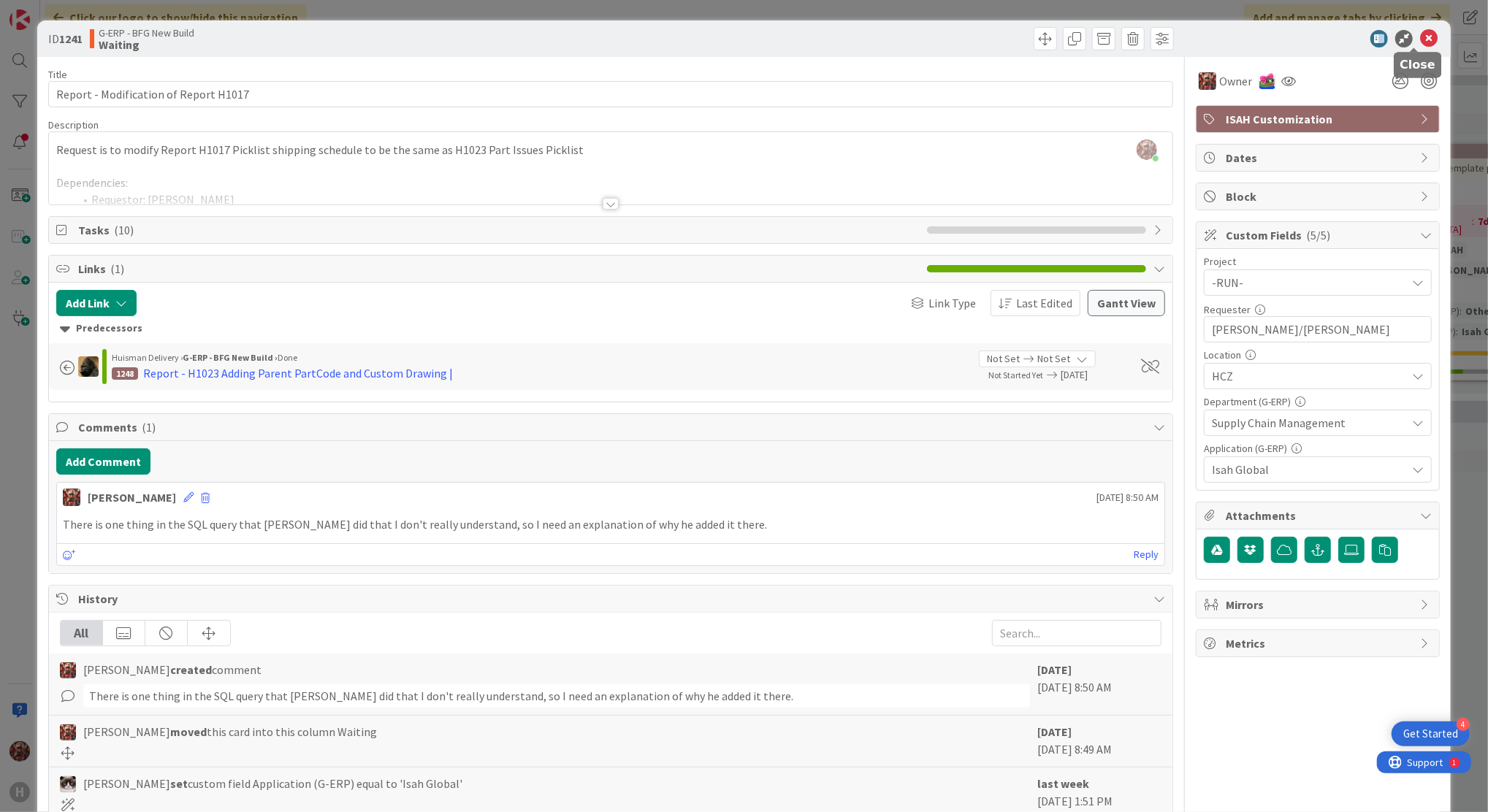
click at [1420, 44] on icon at bounding box center [1429, 39] width 17 height 17
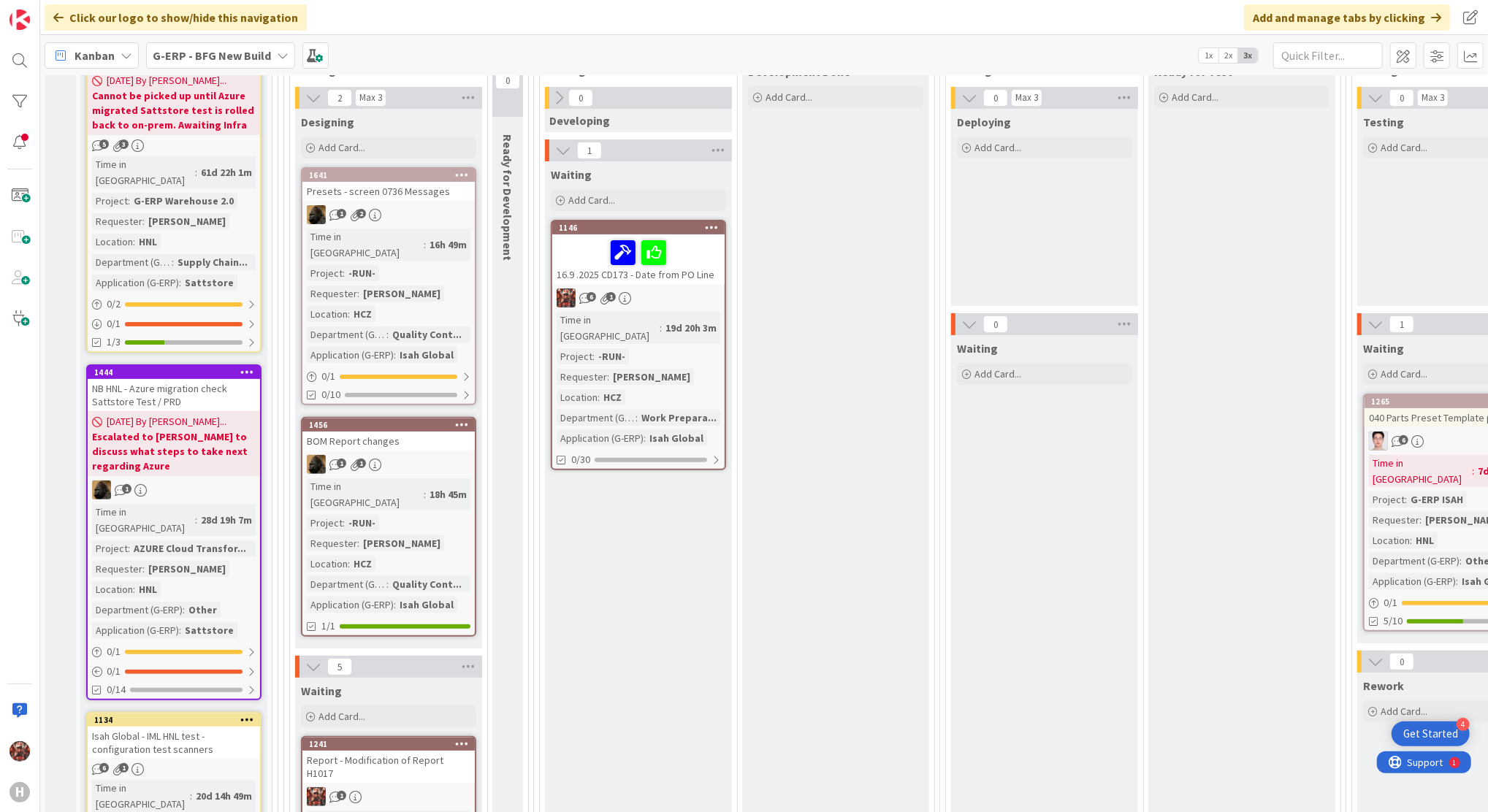
scroll to position [390, 0]
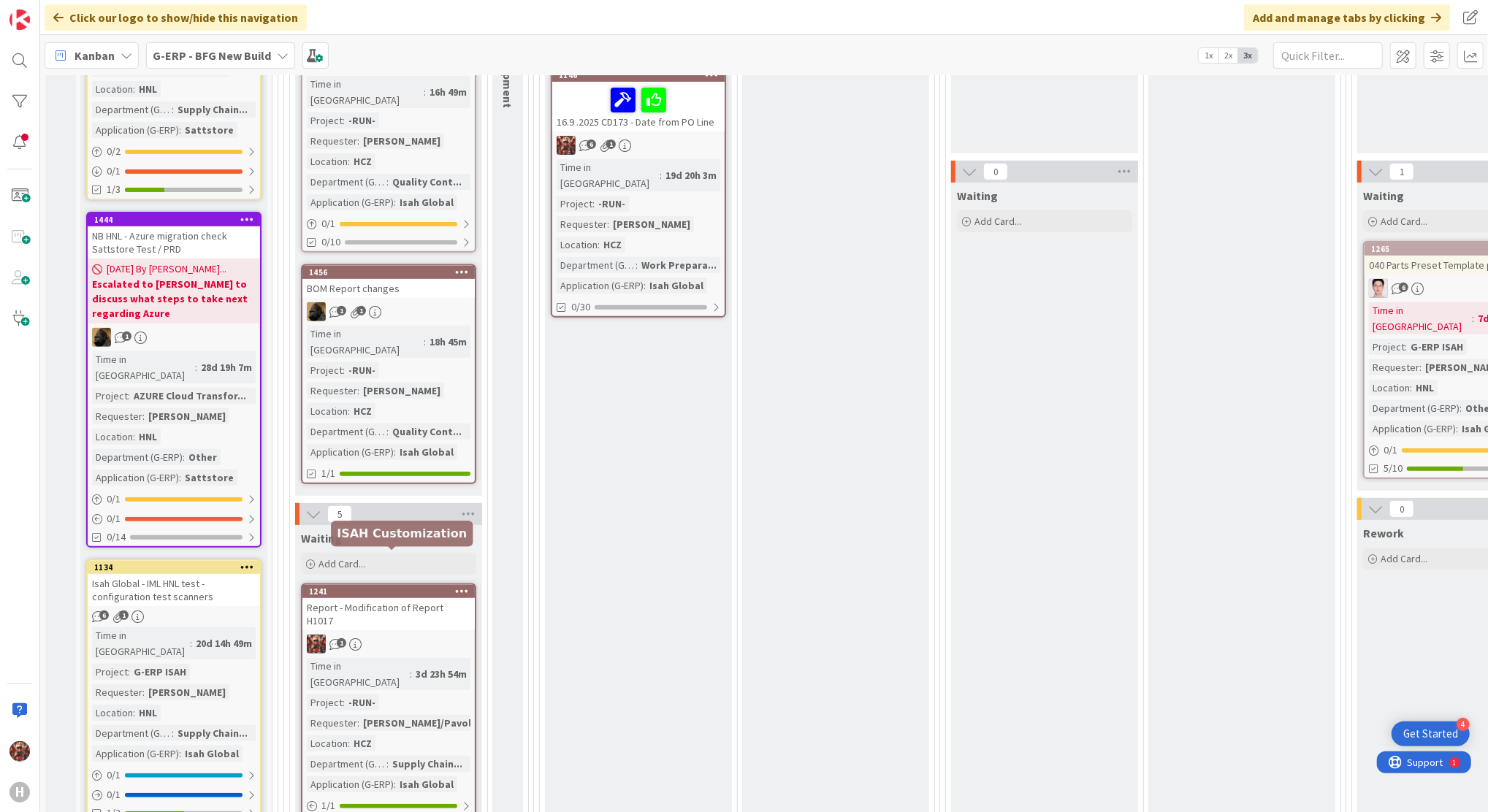
click at [405, 598] on div "Report - Modification of Report H1017" at bounding box center [389, 613] width 173 height 32
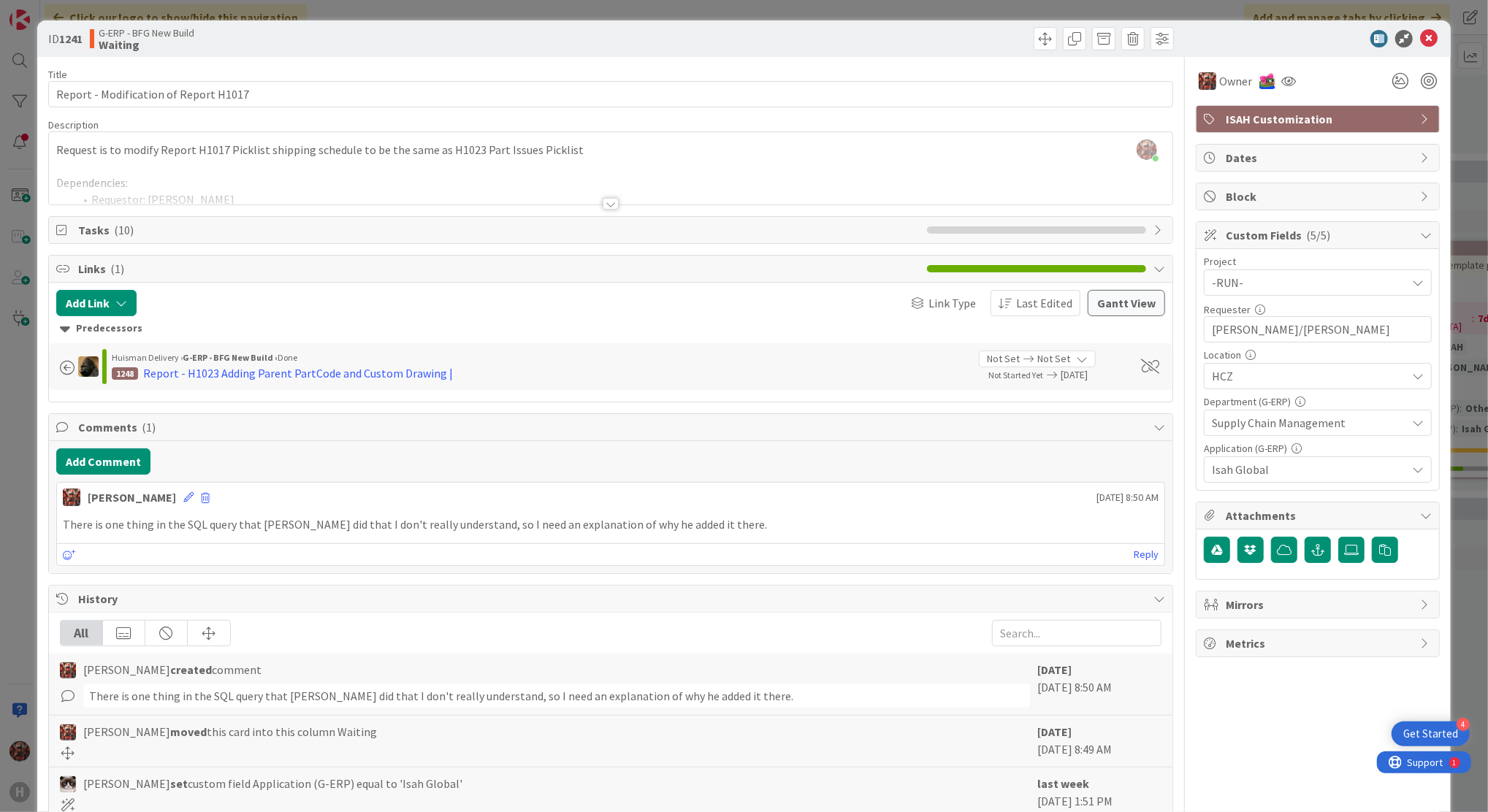
click at [1405, 38] on div at bounding box center [1311, 39] width 259 height 17
click at [1420, 38] on icon at bounding box center [1429, 39] width 17 height 17
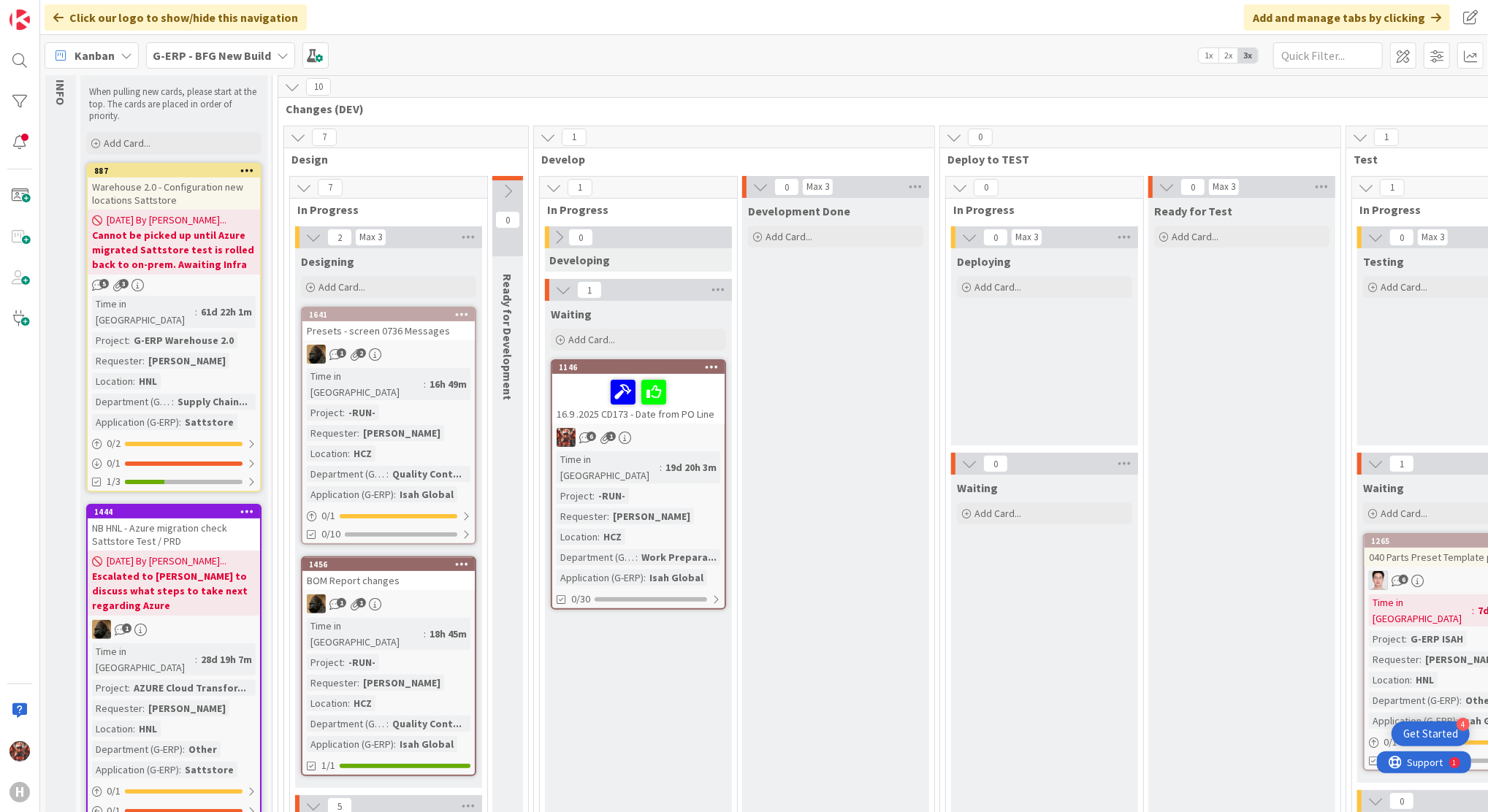
scroll to position [194, 0]
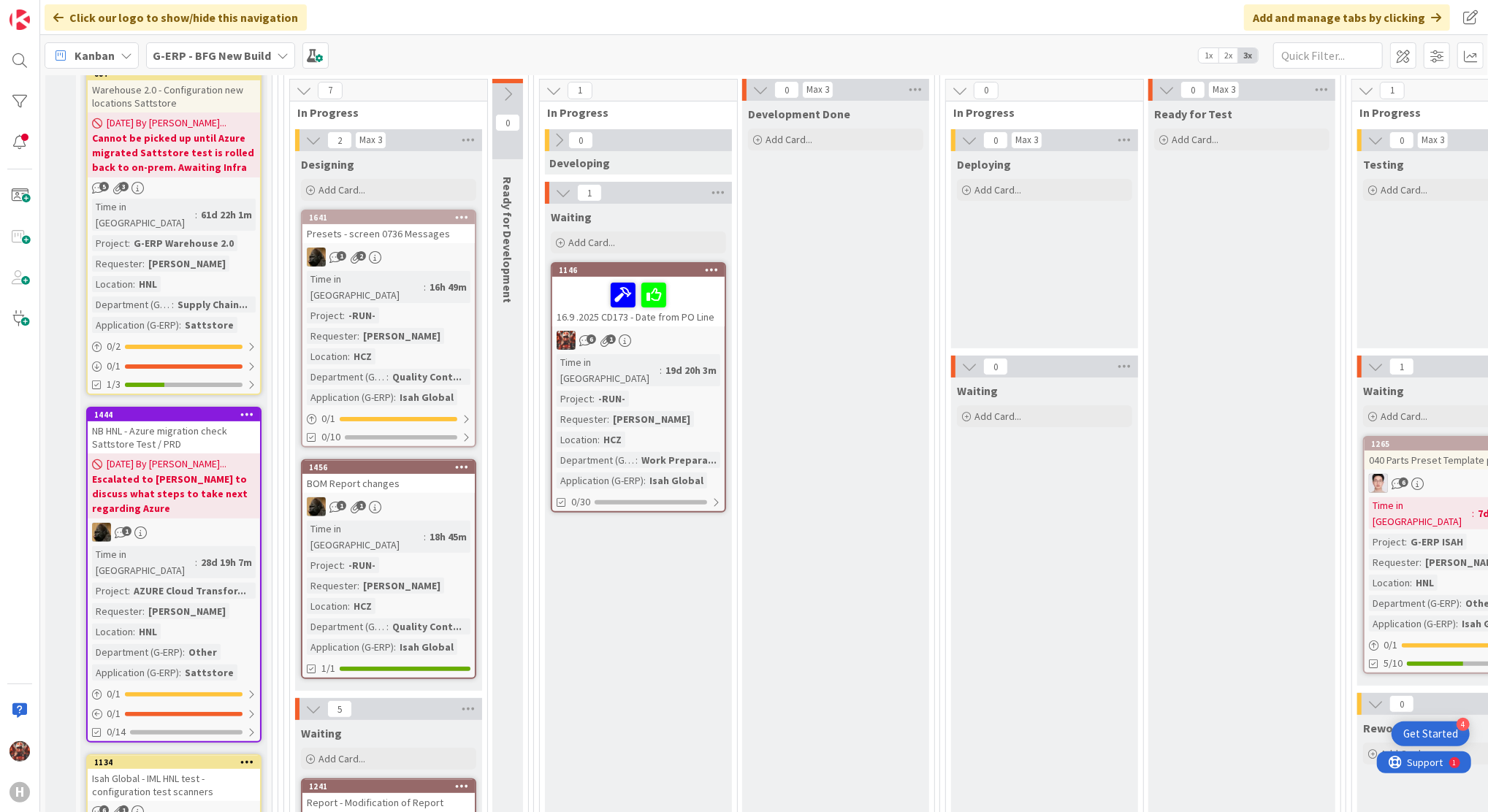
click at [687, 318] on div "16.9 .2025 CD173 - Date from PO Line" at bounding box center [639, 301] width 173 height 49
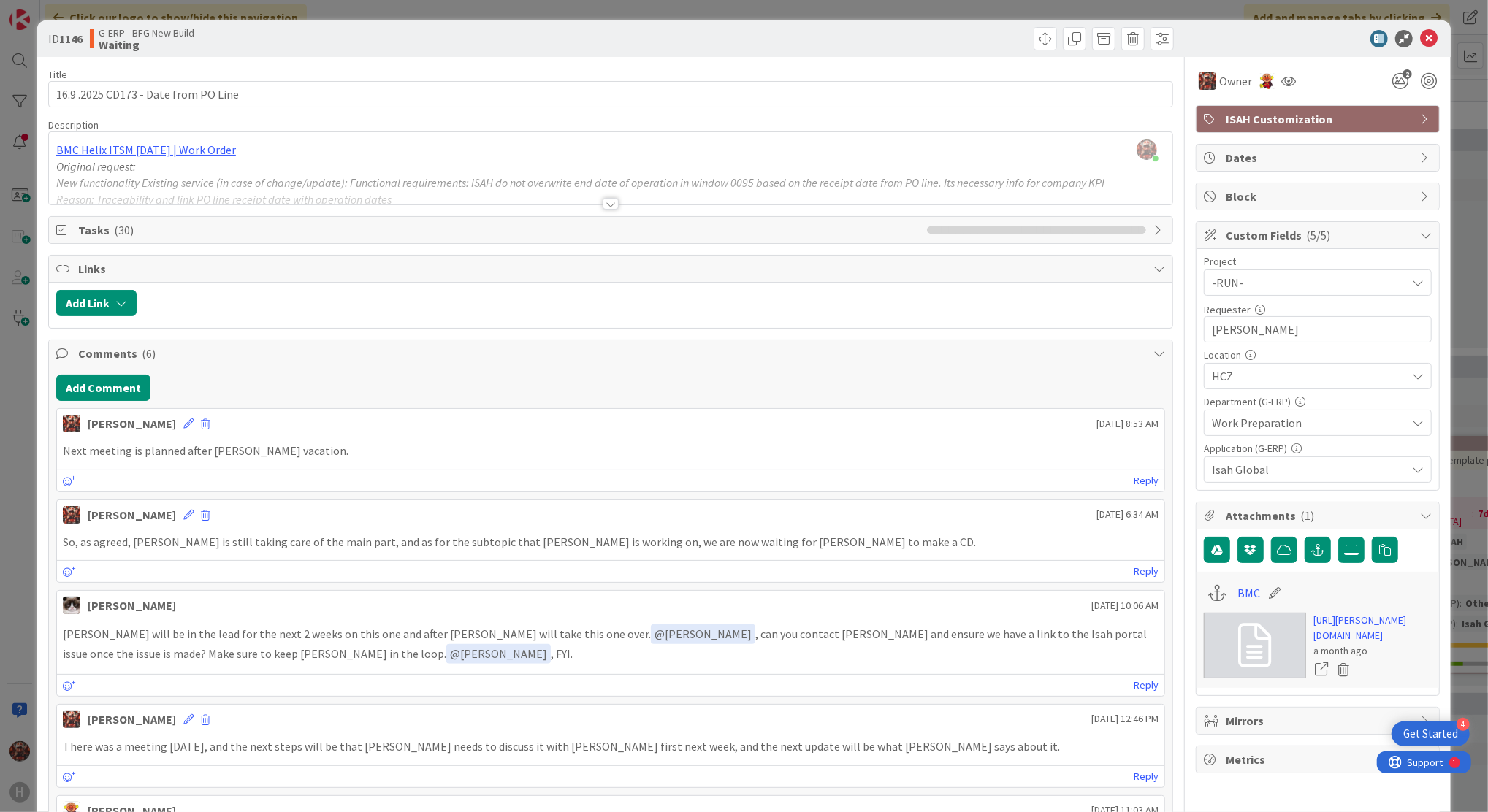
click at [609, 205] on div at bounding box center [611, 203] width 16 height 12
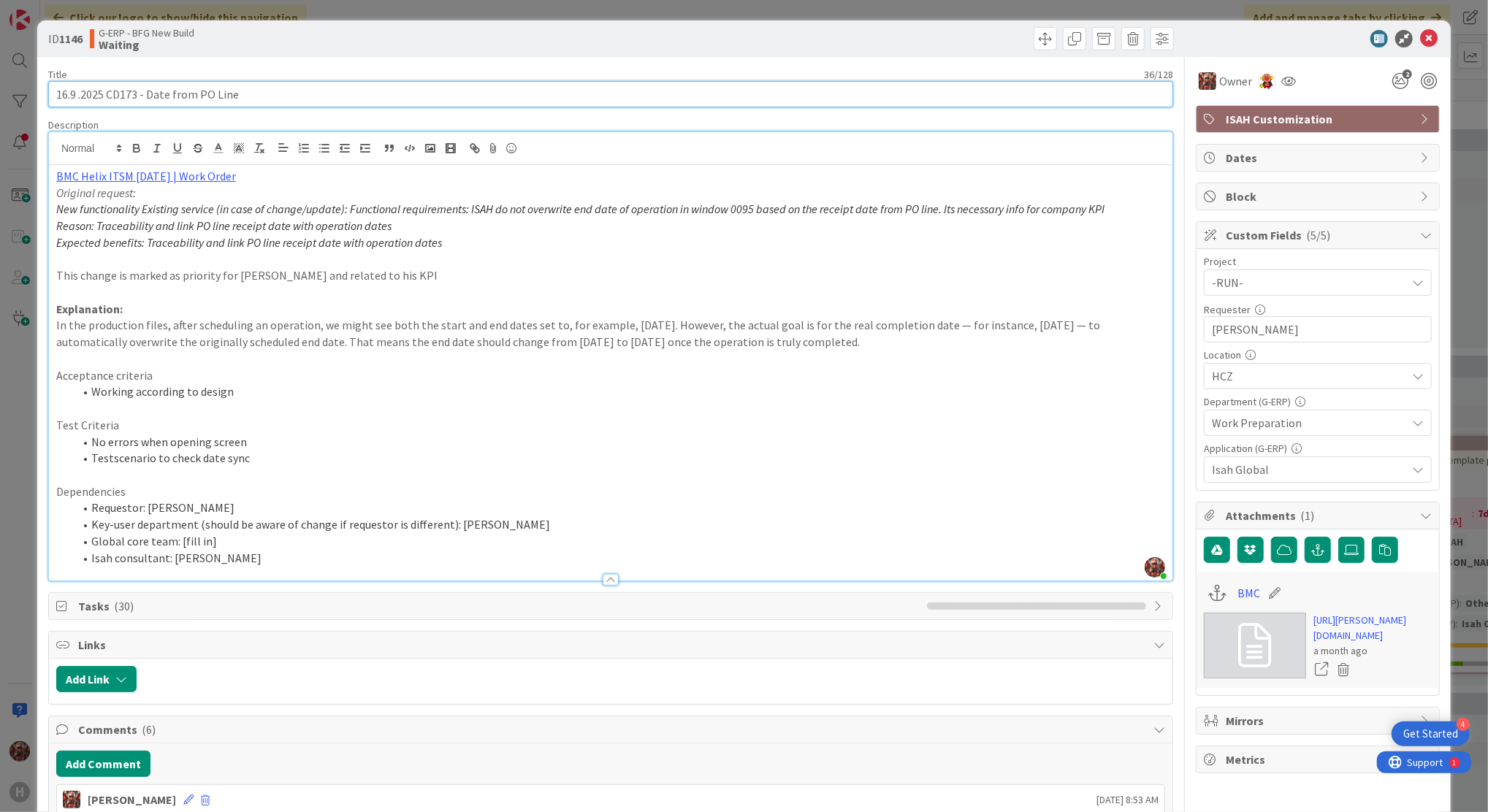
drag, startPoint x: 266, startPoint y: 96, endPoint x: 148, endPoint y: 96, distance: 118.0
click at [148, 96] on input "16.9 .2025 CD173 - Date from PO Line" at bounding box center [611, 94] width 1125 height 26
click at [1420, 37] on icon at bounding box center [1429, 39] width 17 height 17
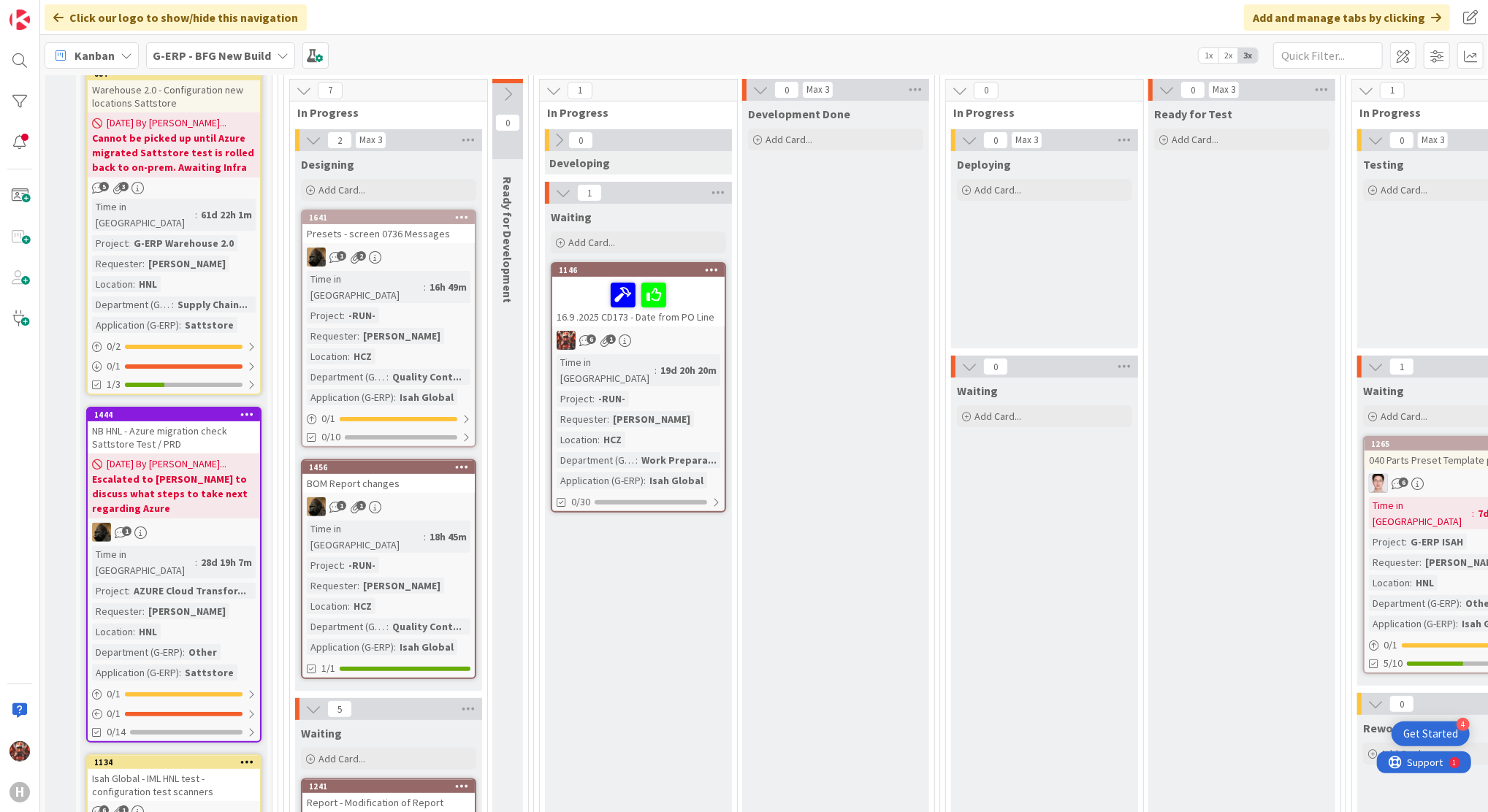
click at [707, 315] on div "16.9 .2025 CD173 - Date from PO Line" at bounding box center [639, 301] width 173 height 49
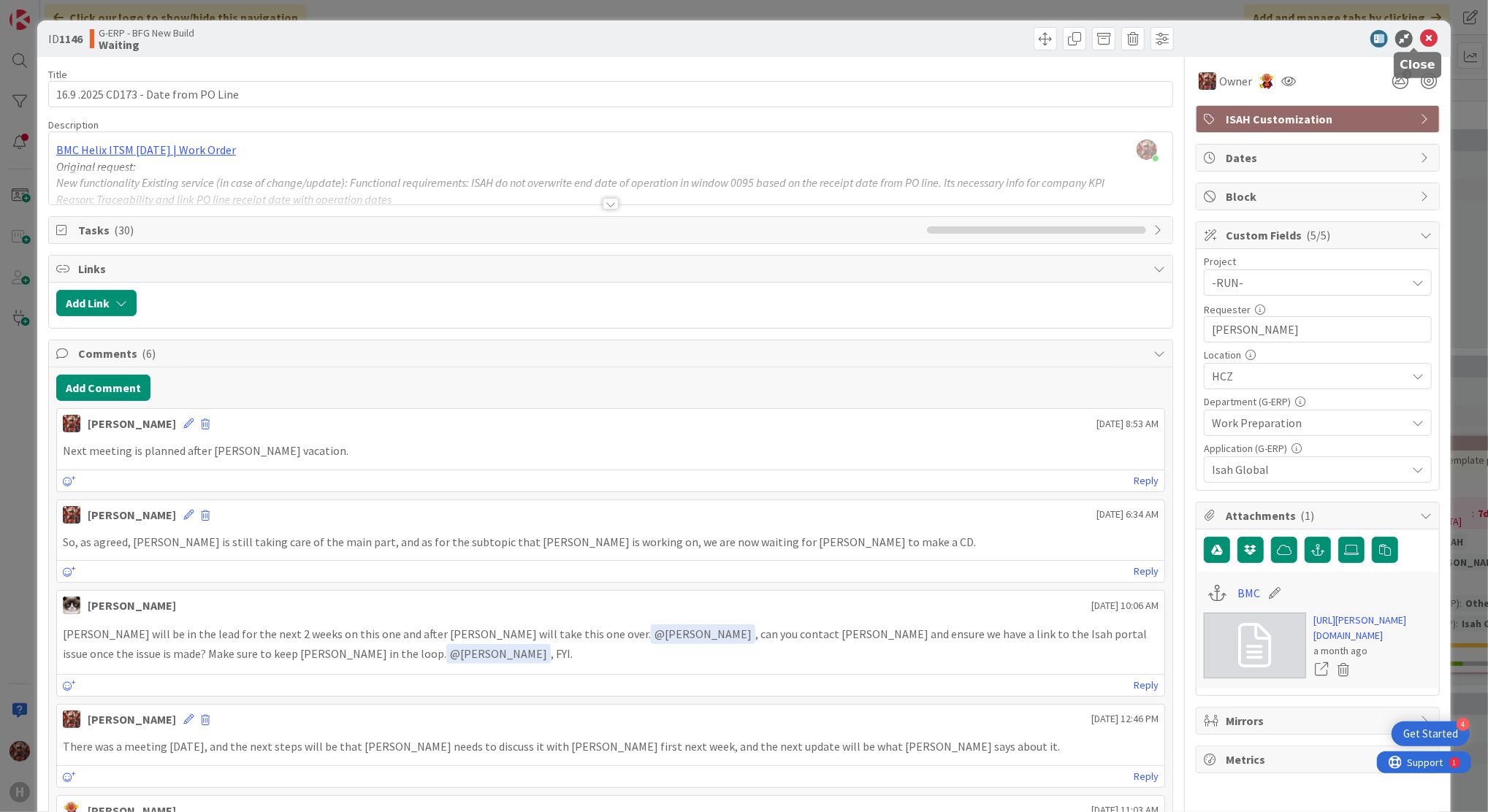
click at [1420, 37] on icon at bounding box center [1429, 39] width 17 height 17
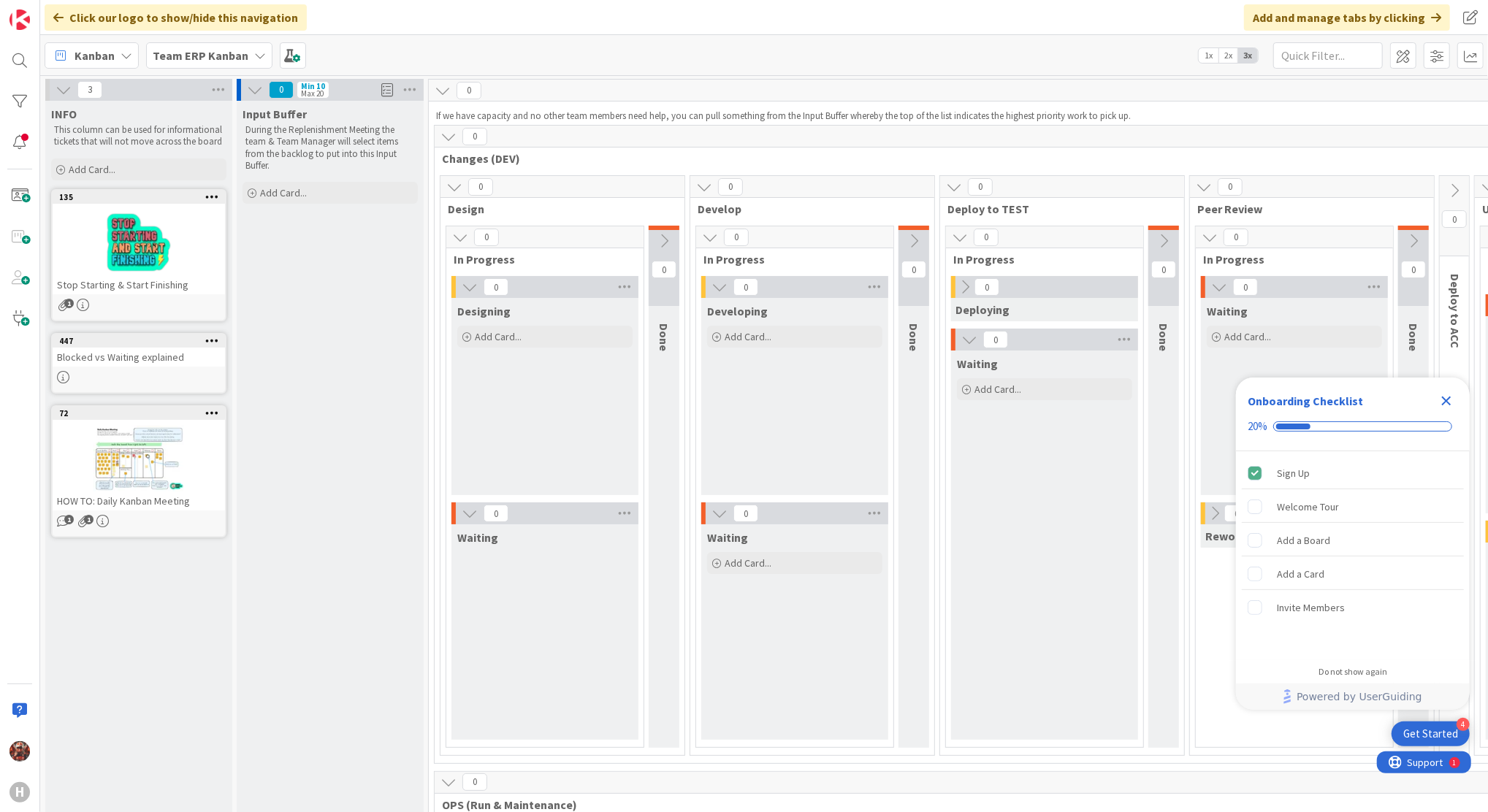
click at [175, 48] on b "Team ERP Kanban" at bounding box center [200, 55] width 96 height 15
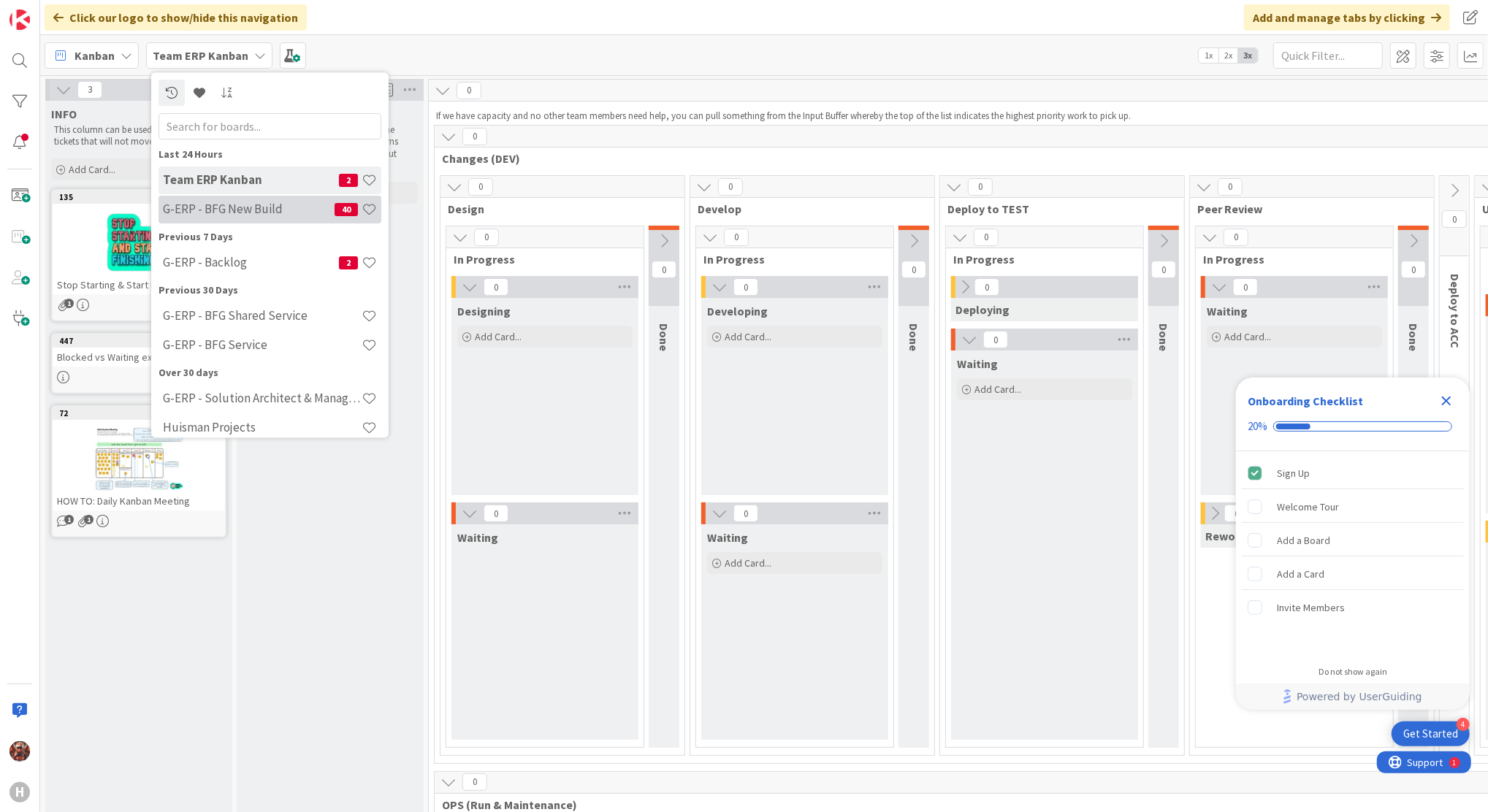
click at [283, 209] on h4 "G-ERP - BFG New Build" at bounding box center [248, 209] width 172 height 15
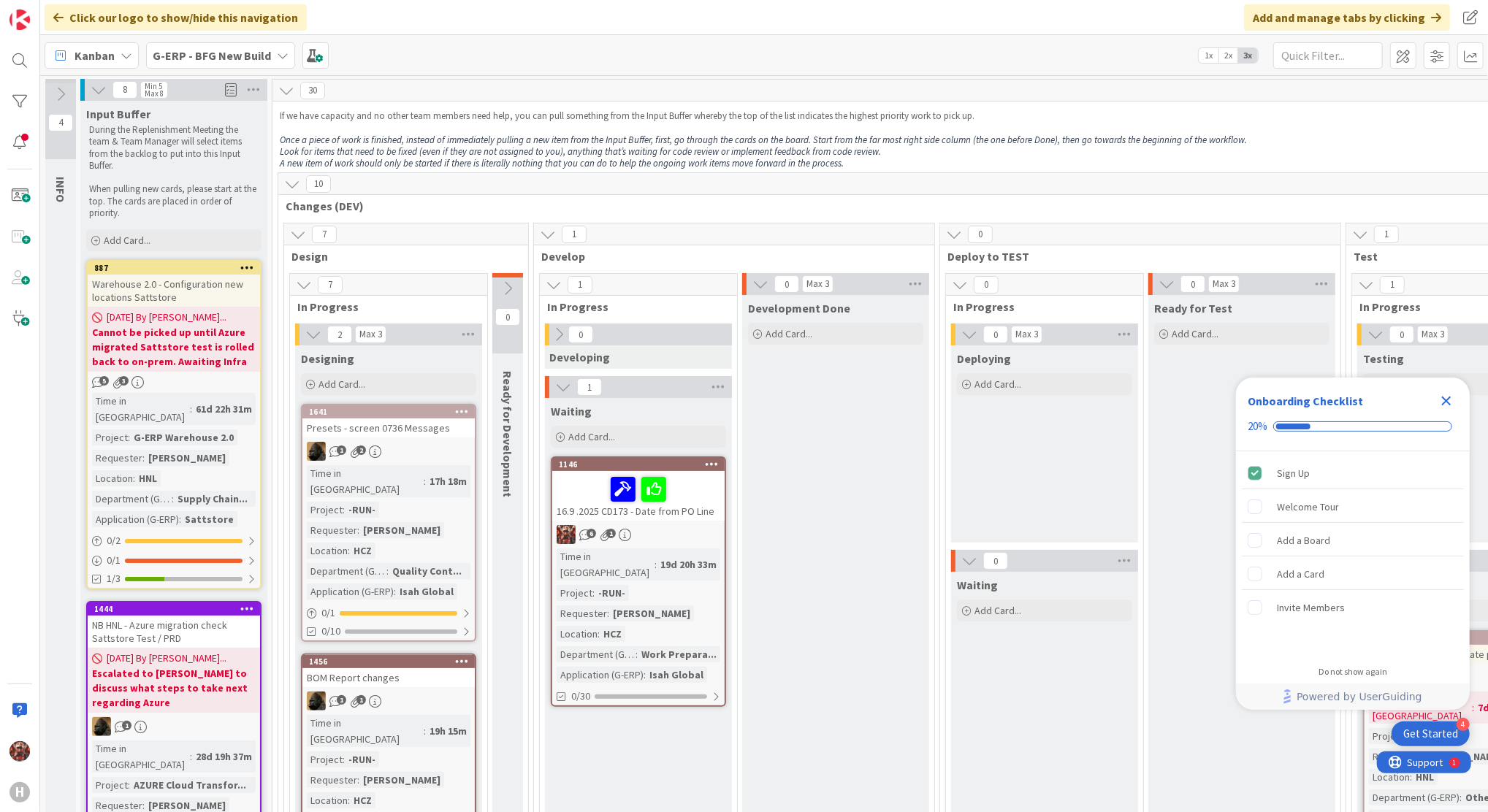
click at [1453, 400] on icon "Close Checklist" at bounding box center [1446, 401] width 17 height 17
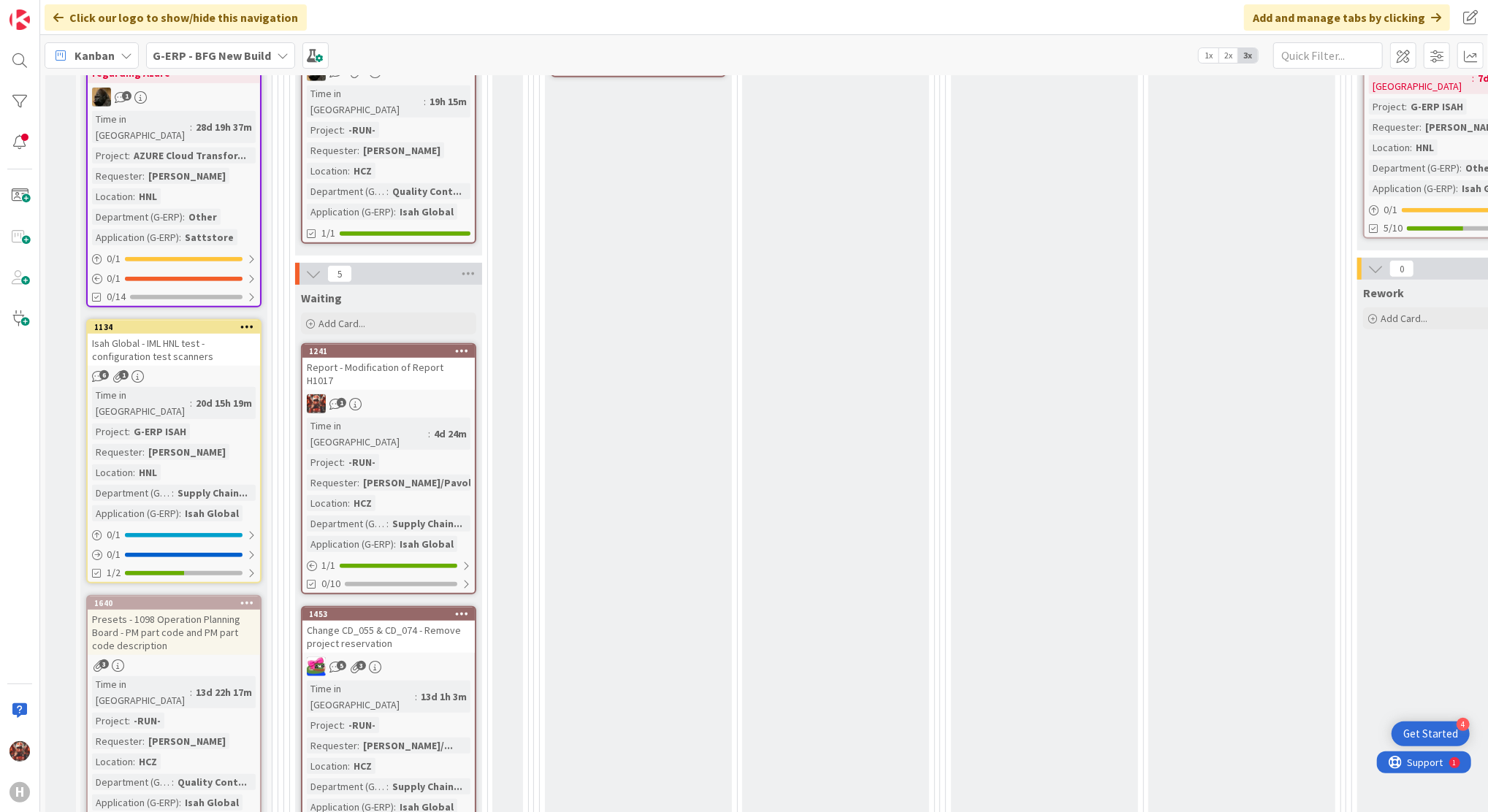
scroll to position [624, 0]
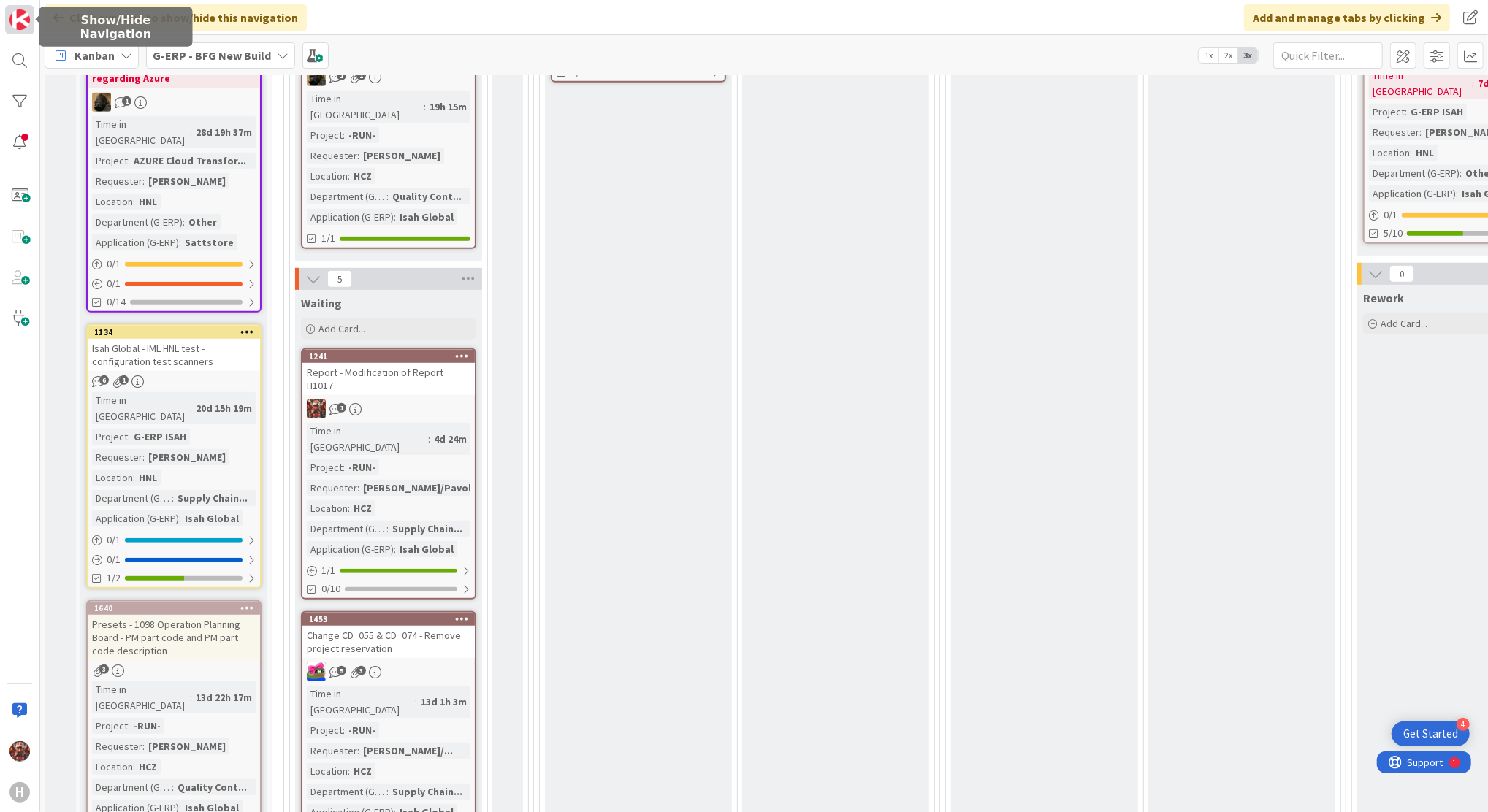
click at [18, 19] on img at bounding box center [19, 19] width 20 height 20
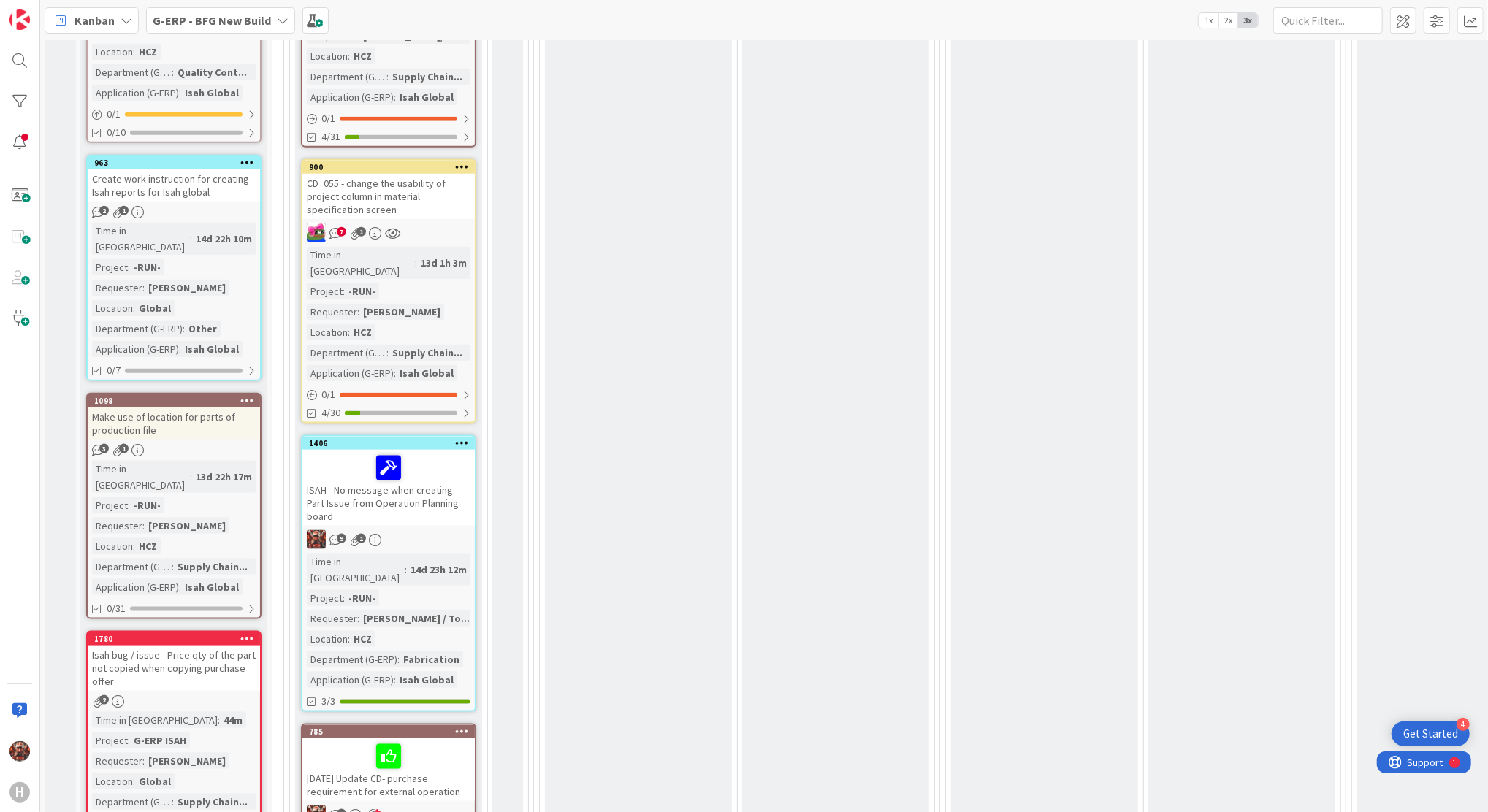
scroll to position [1298, 0]
